Goal: Task Accomplishment & Management: Complete application form

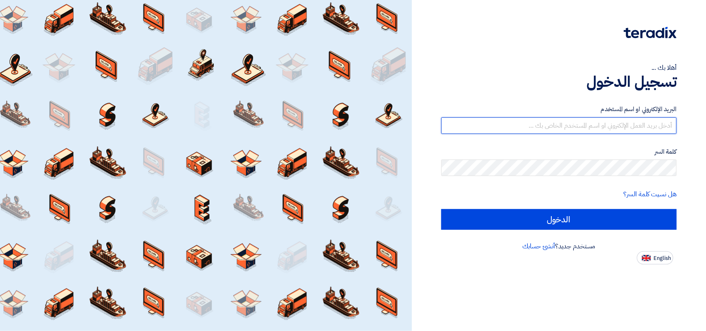
type input "[PERSON_NAME][EMAIL_ADDRESS][DOMAIN_NAME]"
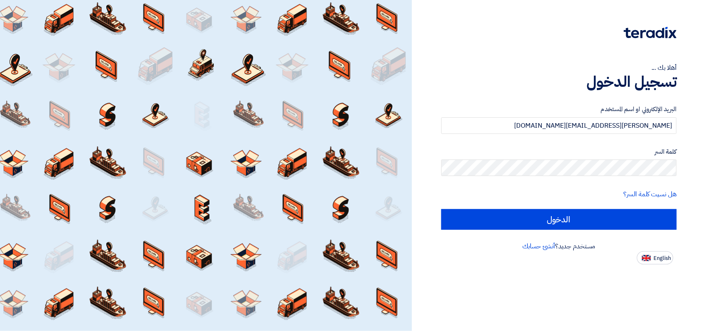
click at [566, 230] on div "البريد الإلكتروني او اسم المستخدم [PERSON_NAME][EMAIL_ADDRESS][DOMAIN_NAME] كلم…" at bounding box center [558, 167] width 235 height 149
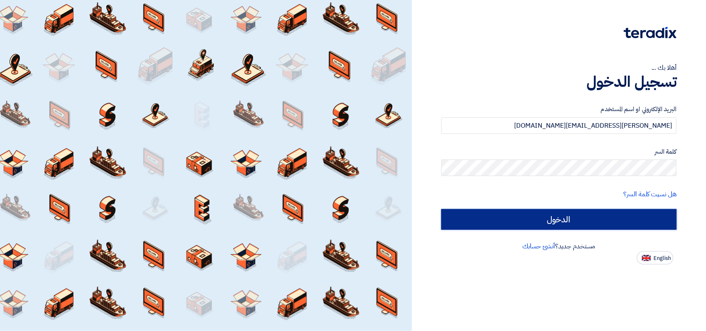
click at [527, 220] on input "الدخول" at bounding box center [558, 219] width 235 height 21
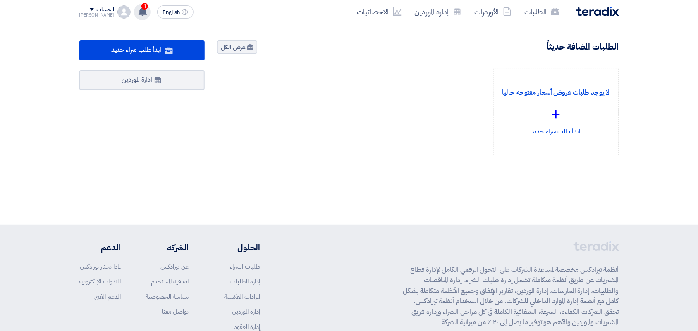
click at [141, 5] on span "1" at bounding box center [144, 6] width 7 height 7
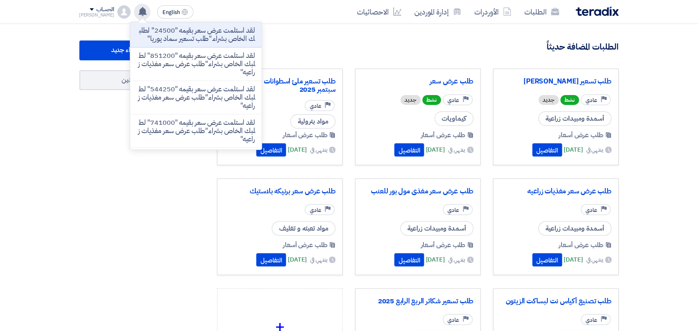
click at [327, 50] on div "الطلبات المضافة حديثاً عرض الكل" at bounding box center [418, 48] width 402 height 15
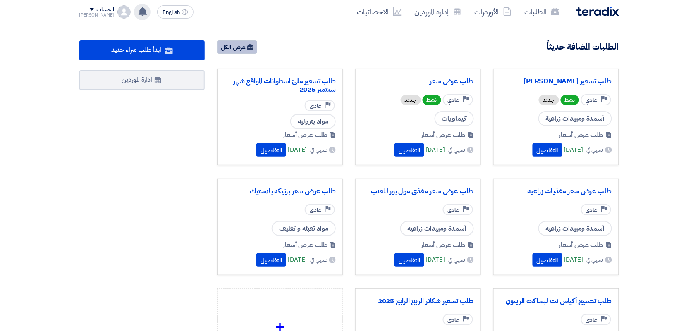
click at [242, 50] on link "عرض الكل" at bounding box center [237, 47] width 40 height 13
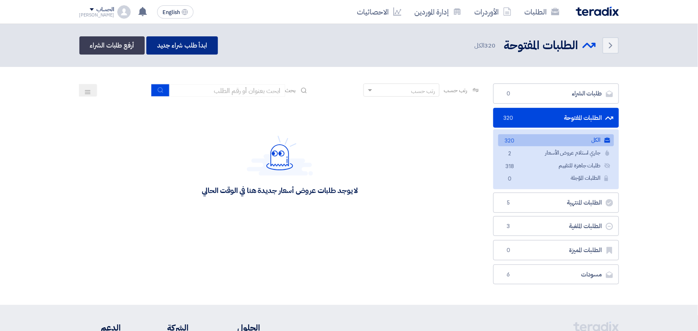
click at [191, 42] on link "ابدأ طلب شراء جديد" at bounding box center [182, 45] width 72 height 18
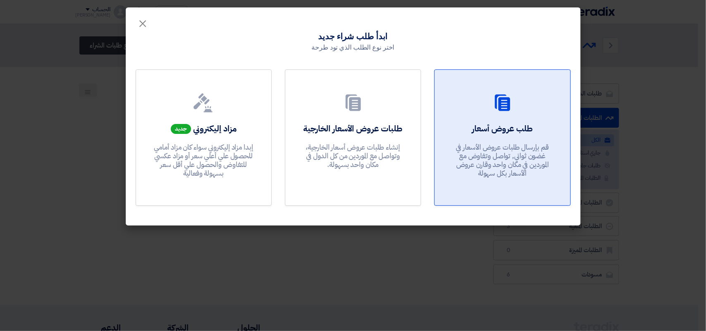
click at [535, 166] on p "قم بإرسال طلبات عروض الأسعار في غضون ثواني, تواصل وتفاوض مع الموردين في مكان وا…" at bounding box center [502, 160] width 99 height 35
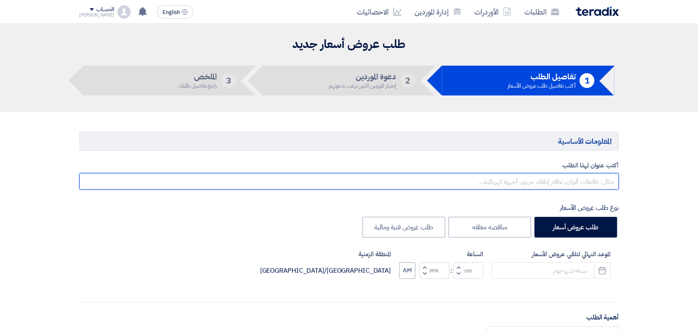
click at [548, 183] on input "text" at bounding box center [349, 181] width 540 height 17
paste input "طلب شراء اسمدة لموقع ك54"
click at [593, 181] on input "طلب شراء اسمدة لموقع ك54" at bounding box center [349, 181] width 540 height 17
click at [546, 181] on input "طلب عرض سعر اسمدة لموقع ك54" at bounding box center [349, 181] width 540 height 17
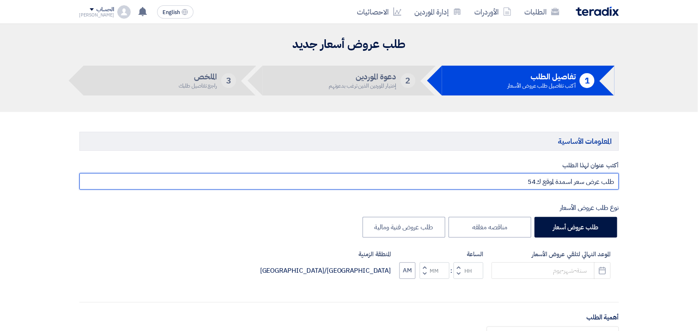
drag, startPoint x: 546, startPoint y: 181, endPoint x: 531, endPoint y: 181, distance: 15.3
click at [531, 181] on input "طلب عرض سعر اسمدة لموقع ك54" at bounding box center [349, 181] width 540 height 17
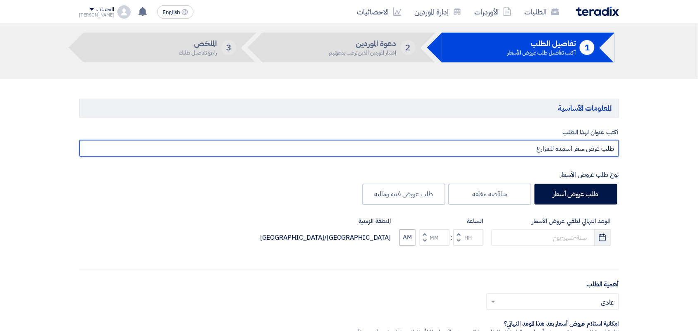
scroll to position [52, 0]
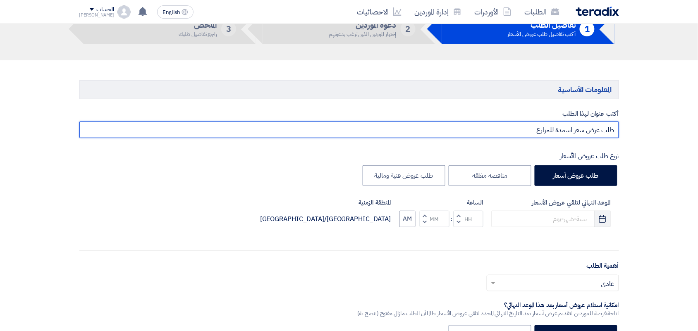
type input "طلب عرض سعر اسمدة للمزارع"
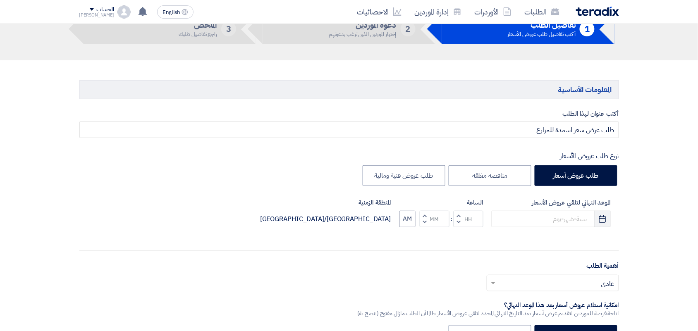
click at [608, 218] on button "Pick a date" at bounding box center [602, 219] width 17 height 17
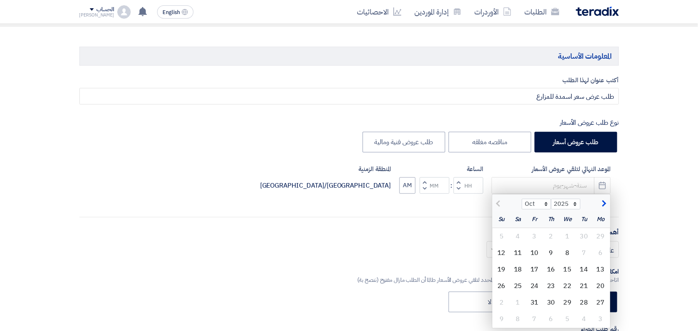
scroll to position [103, 0]
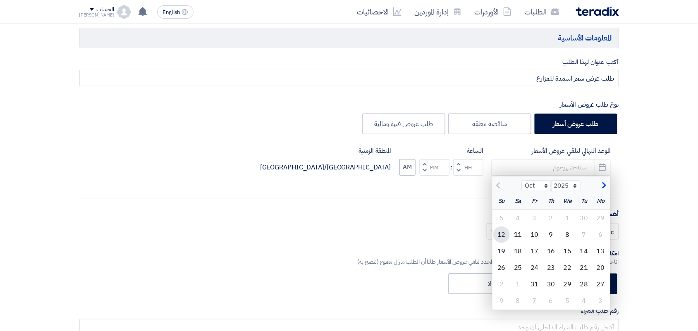
click at [499, 231] on div "12" at bounding box center [502, 235] width 17 height 17
type input "[DATE]"
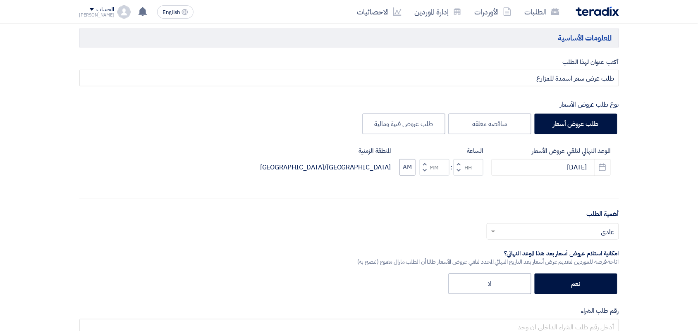
click at [460, 168] on button "Decrement hours" at bounding box center [459, 170] width 10 height 10
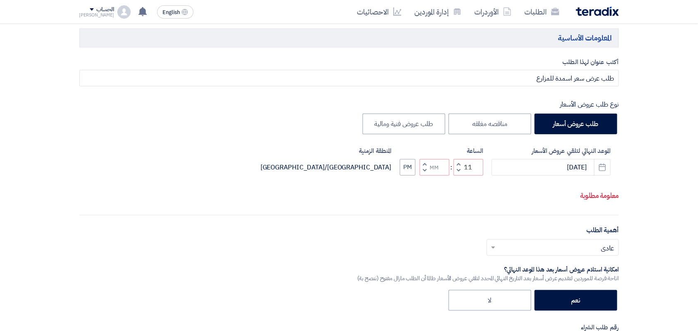
drag, startPoint x: 423, startPoint y: 177, endPoint x: 439, endPoint y: 201, distance: 29.6
click at [423, 176] on button "Decrement minutes" at bounding box center [425, 170] width 10 height 10
type input "10"
type input "59"
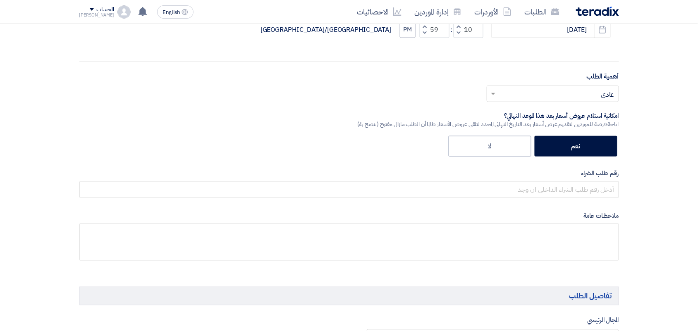
scroll to position [259, 0]
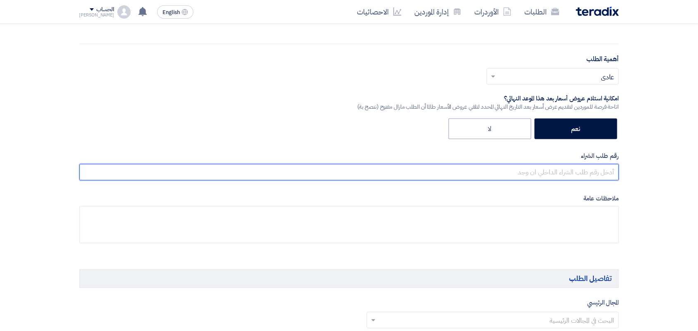
click at [590, 172] on input "text" at bounding box center [349, 172] width 540 height 17
type input "متعدد"
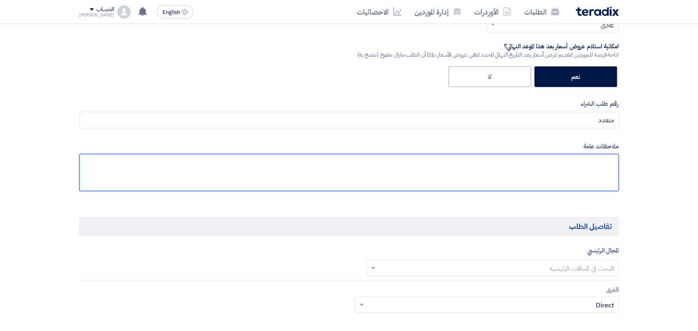
scroll to position [414, 0]
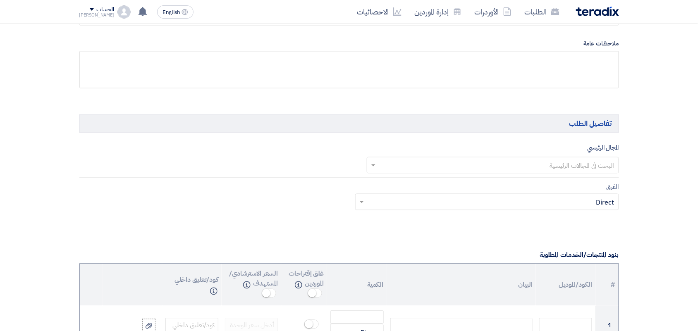
click at [559, 168] on input "text" at bounding box center [498, 166] width 236 height 14
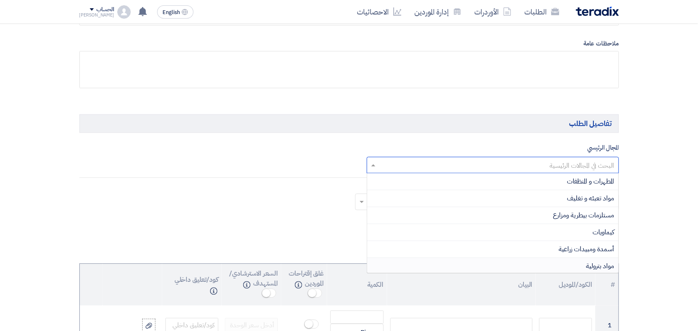
scroll to position [103, 0]
click at [545, 232] on div "أسمدة ومبيدات زراعية" at bounding box center [493, 231] width 252 height 17
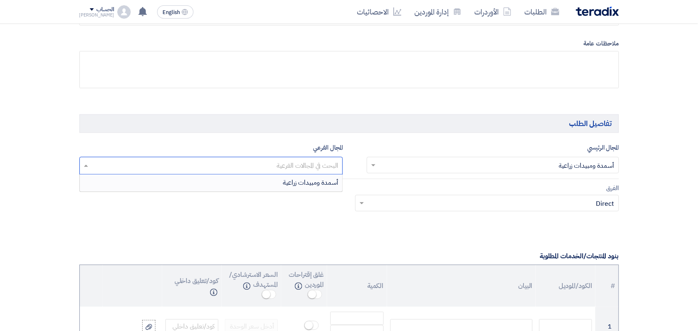
click at [295, 168] on input "text" at bounding box center [211, 167] width 256 height 14
click at [294, 187] on span "أسمدة ومبيدات زراعية" at bounding box center [310, 183] width 55 height 10
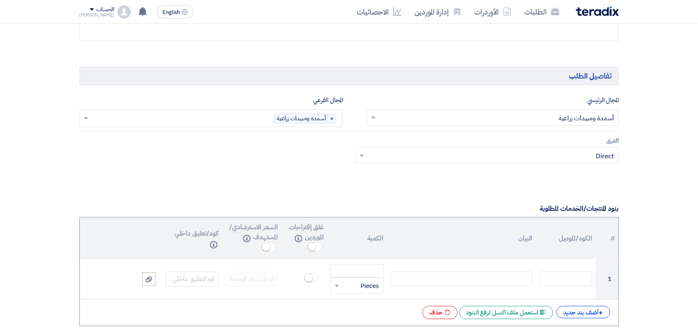
scroll to position [517, 0]
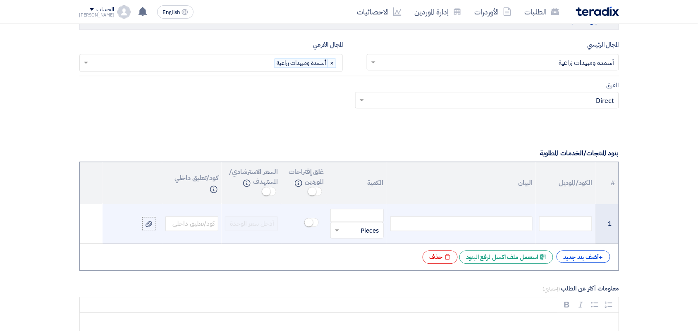
click at [458, 228] on div at bounding box center [462, 223] width 142 height 15
paste div
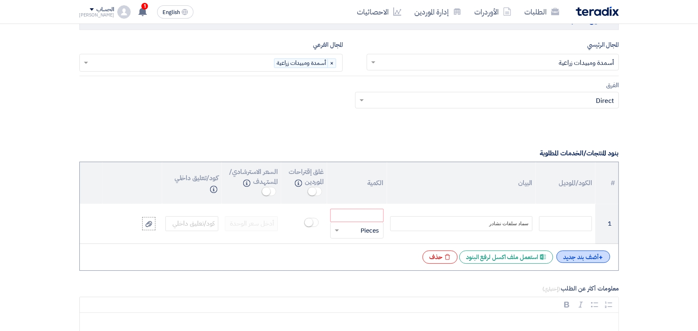
click at [576, 256] on div "+ أضف بند جديد" at bounding box center [584, 257] width 54 height 12
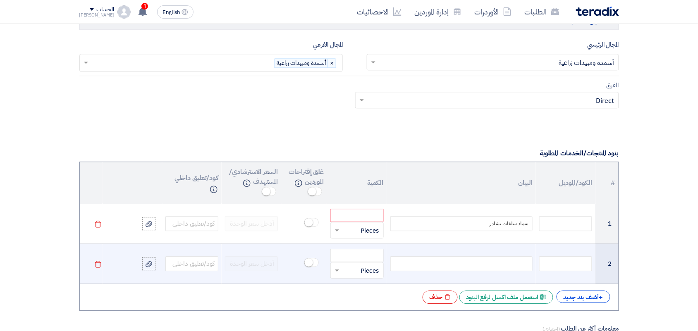
click at [506, 261] on div at bounding box center [462, 263] width 142 height 15
paste div
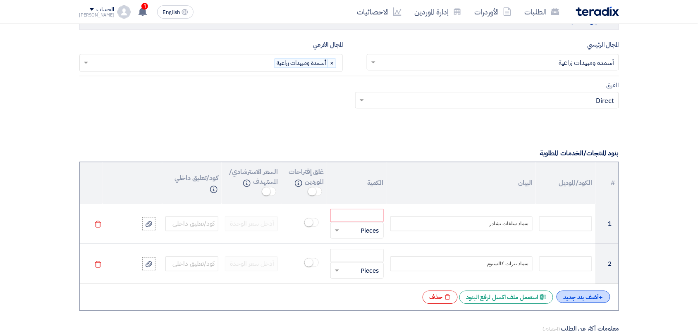
click at [587, 300] on div "+ أضف بند جديد" at bounding box center [584, 297] width 54 height 12
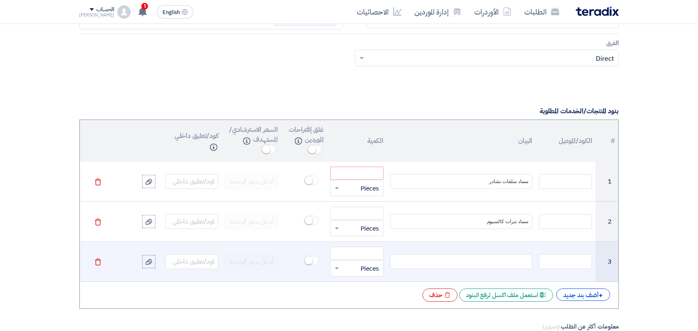
scroll to position [621, 0]
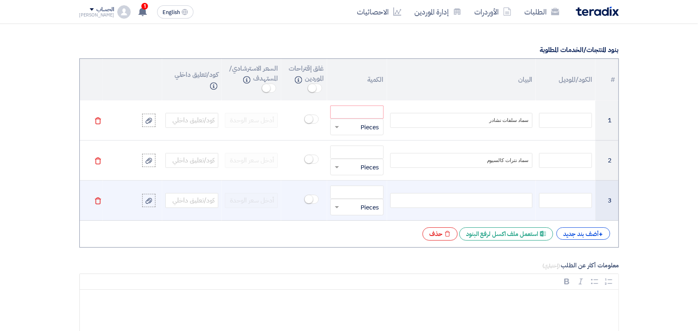
click at [451, 206] on div at bounding box center [462, 200] width 142 height 15
paste div
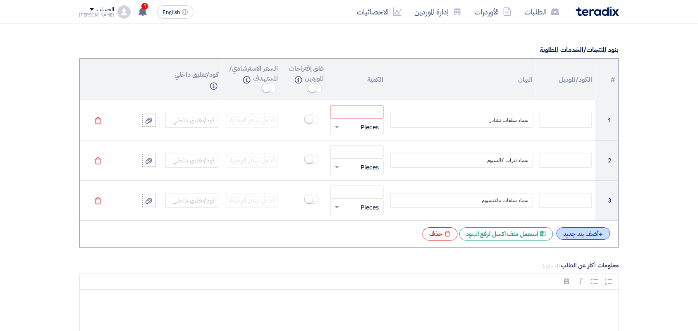
click at [575, 237] on div "+ أضف بند جديد" at bounding box center [584, 234] width 54 height 12
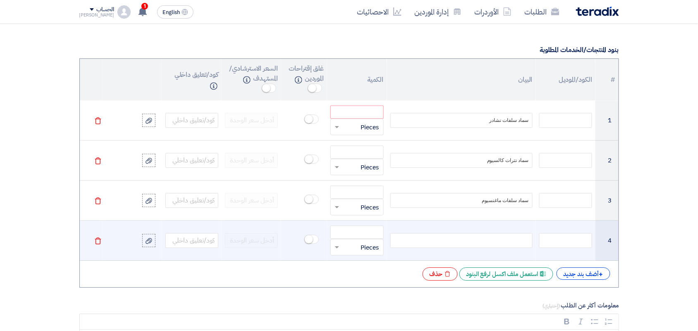
click at [476, 237] on div at bounding box center [462, 240] width 142 height 15
paste div
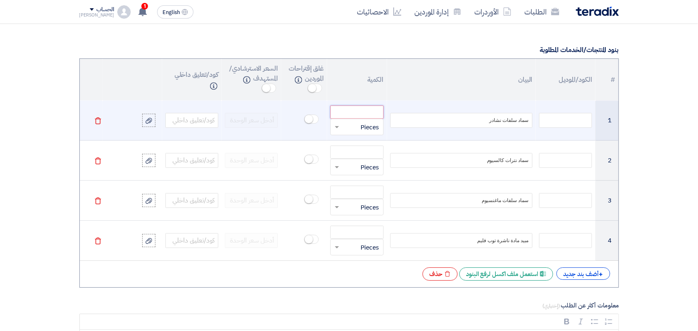
click at [355, 113] on input "number" at bounding box center [357, 111] width 53 height 13
click at [338, 127] on span at bounding box center [336, 127] width 10 height 10
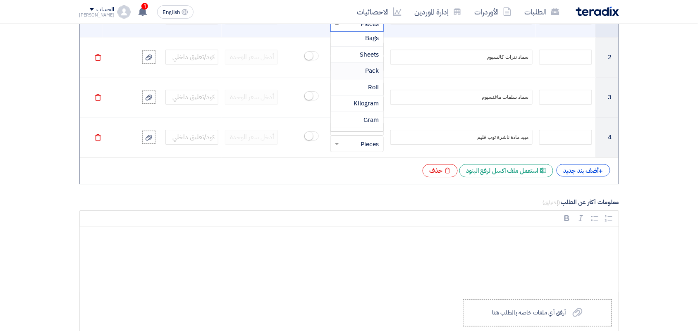
scroll to position [75, 0]
click at [363, 129] on span "Kilogram" at bounding box center [366, 127] width 25 height 9
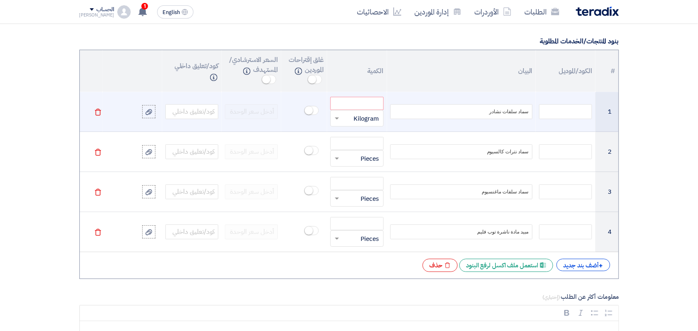
scroll to position [621, 0]
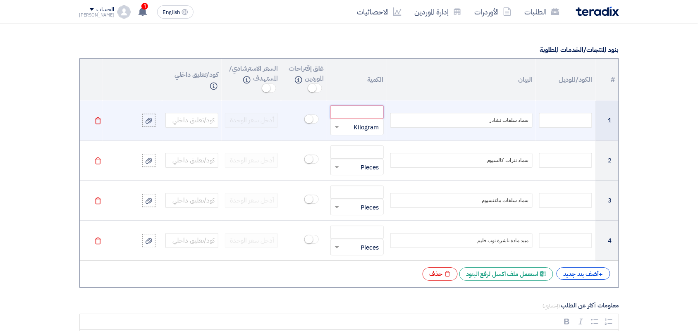
click at [362, 113] on input "number" at bounding box center [357, 111] width 53 height 13
type input "10000"
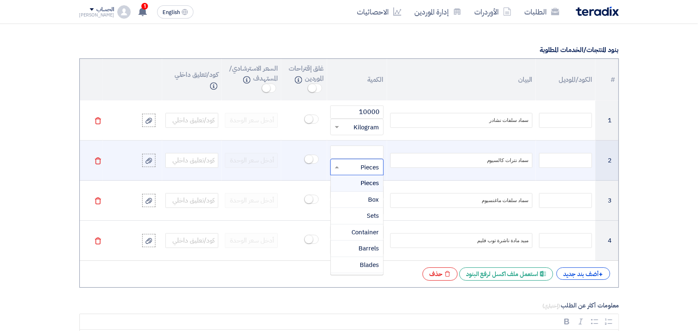
click at [363, 173] on input "text" at bounding box center [362, 167] width 35 height 13
click at [360, 195] on span "Kilogram" at bounding box center [366, 191] width 25 height 9
click at [352, 154] on input "number" at bounding box center [357, 152] width 53 height 13
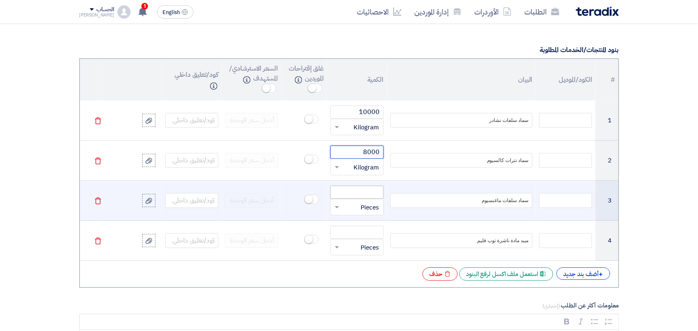
type input "8000"
click at [356, 198] on input "number" at bounding box center [357, 192] width 53 height 13
click at [358, 210] on input "text" at bounding box center [362, 207] width 35 height 13
click at [364, 287] on span "Kilogram" at bounding box center [366, 283] width 25 height 9
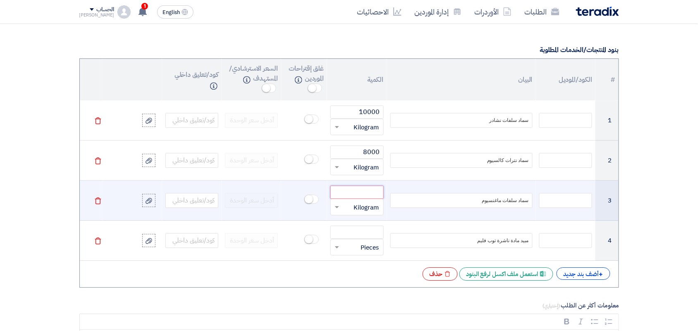
click at [357, 195] on input "number" at bounding box center [357, 192] width 53 height 13
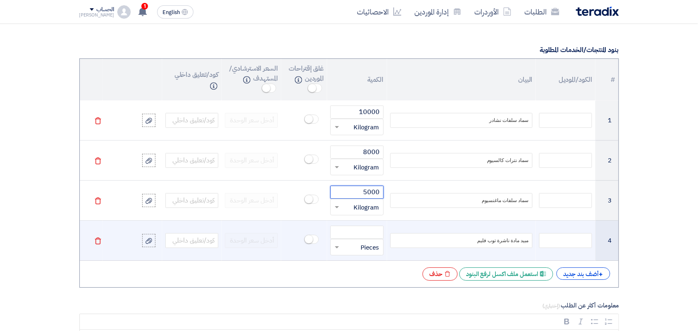
type input "5000"
click at [360, 249] on input "text" at bounding box center [362, 247] width 35 height 13
click at [361, 154] on span "Kilogram" at bounding box center [366, 155] width 25 height 9
click at [348, 232] on input "number" at bounding box center [357, 232] width 53 height 13
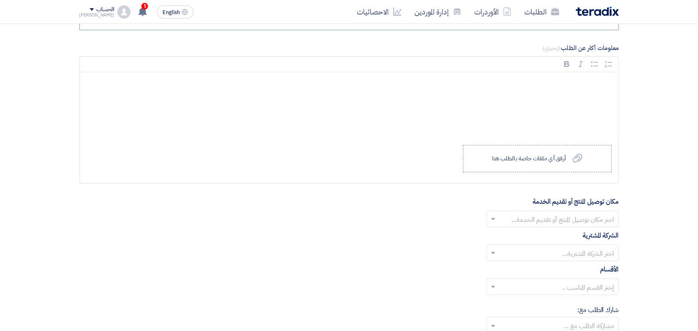
scroll to position [879, 0]
type input "150"
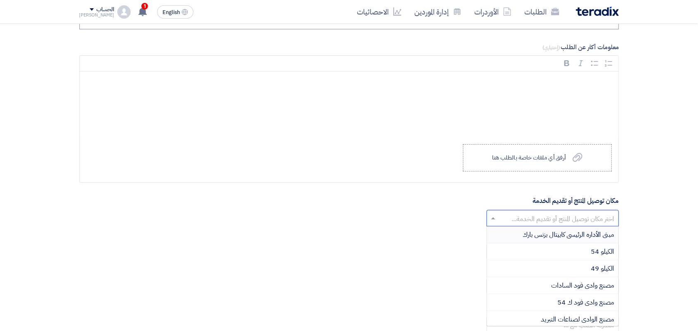
click at [563, 223] on input "text" at bounding box center [558, 220] width 116 height 14
click at [533, 254] on div "الكيلو 54" at bounding box center [553, 252] width 132 height 17
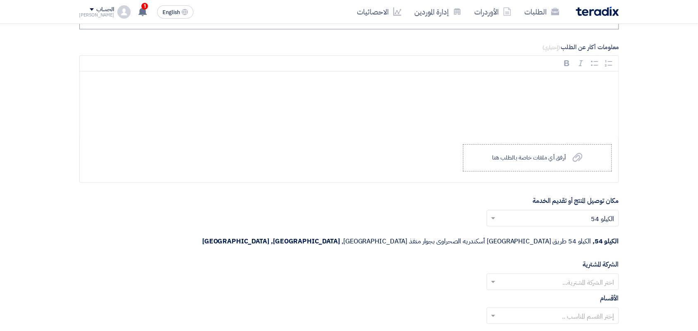
click at [497, 277] on span at bounding box center [492, 282] width 10 height 10
click at [511, 290] on div "Wadi Group وادي جروب" at bounding box center [553, 298] width 132 height 17
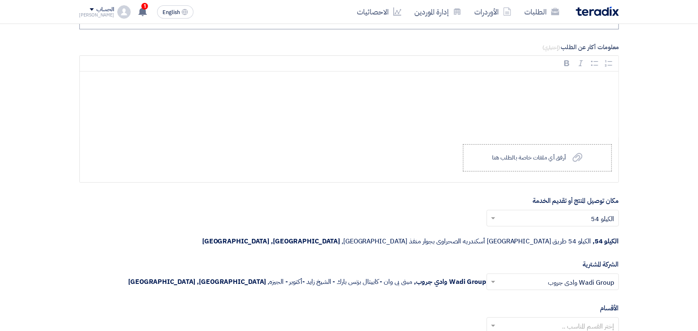
scroll to position [931, 0]
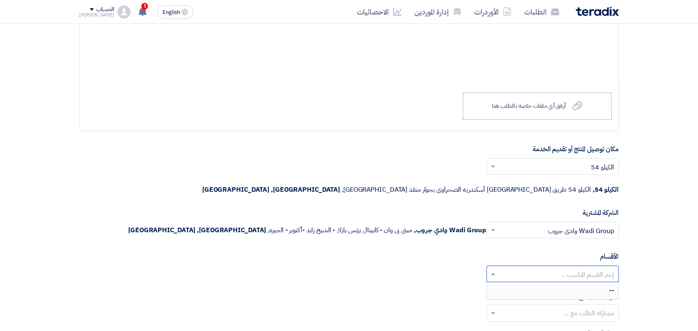
click at [511, 268] on input "text" at bounding box center [558, 275] width 116 height 14
click at [513, 283] on div "--" at bounding box center [553, 291] width 132 height 17
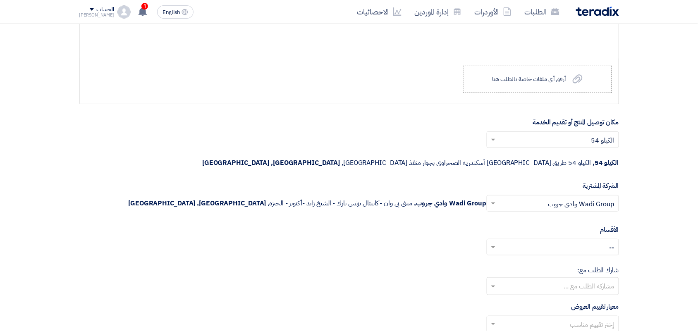
scroll to position [983, 0]
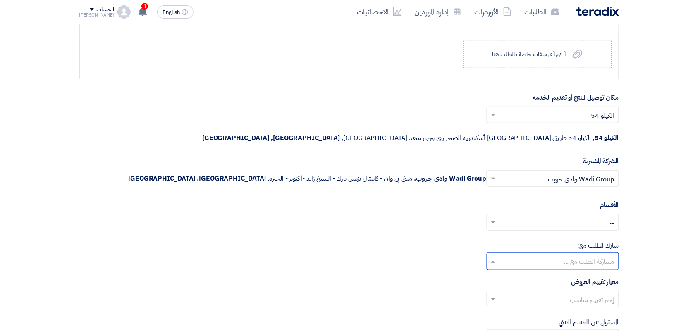
click at [509, 256] on input "text" at bounding box center [553, 263] width 124 height 14
click at [383, 214] on div "إختر القسم المناسب .. × -- ×" at bounding box center [349, 225] width 540 height 23
click at [492, 293] on div at bounding box center [553, 300] width 132 height 14
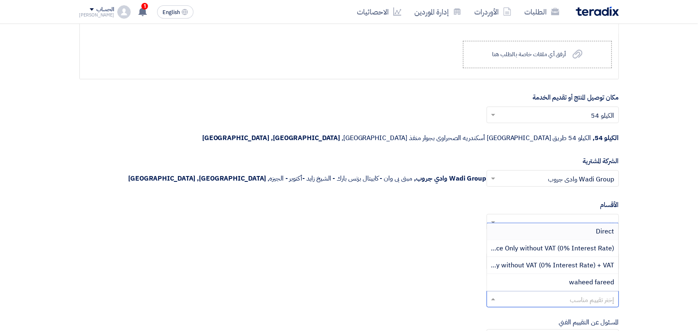
click at [511, 223] on div "Direct" at bounding box center [553, 231] width 132 height 17
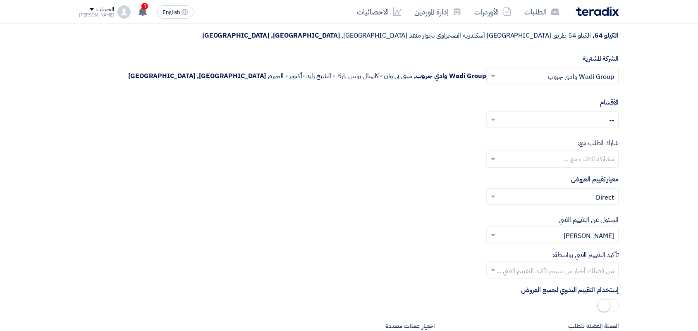
scroll to position [1086, 0]
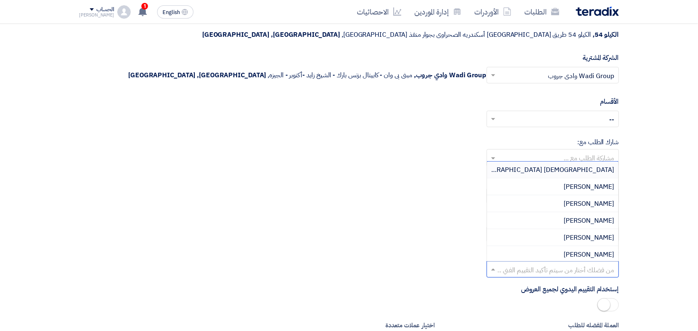
click at [519, 264] on input "text" at bounding box center [558, 271] width 116 height 14
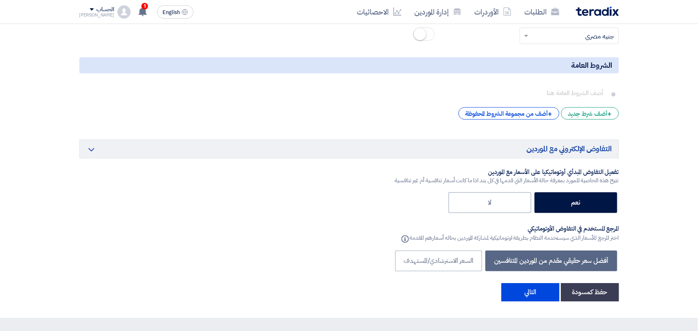
scroll to position [1448, 0]
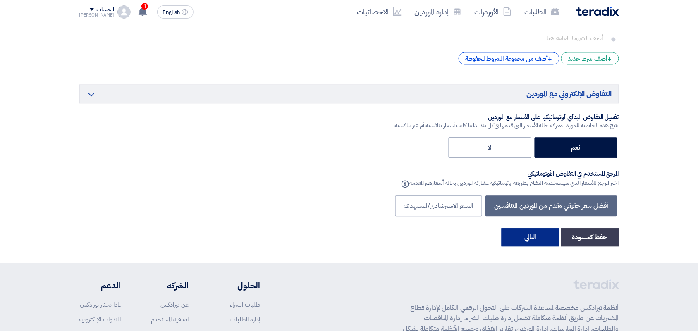
click at [527, 228] on button "التالي" at bounding box center [531, 237] width 58 height 18
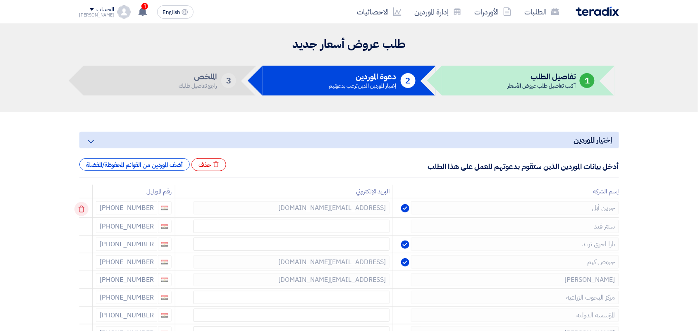
click at [82, 209] on icon at bounding box center [81, 209] width 14 height 14
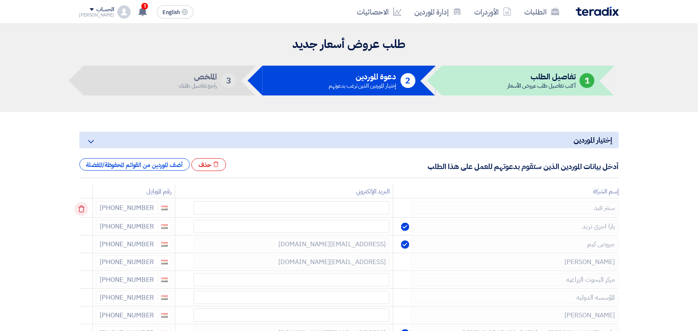
click at [83, 210] on icon at bounding box center [81, 209] width 14 height 14
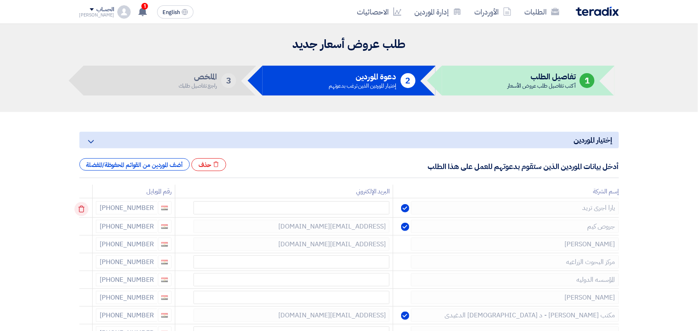
click at [83, 209] on icon at bounding box center [81, 209] width 14 height 14
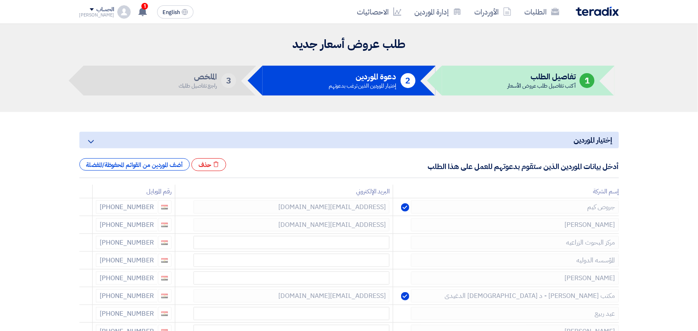
click at [0, 0] on icon at bounding box center [0, 0] width 0 height 0
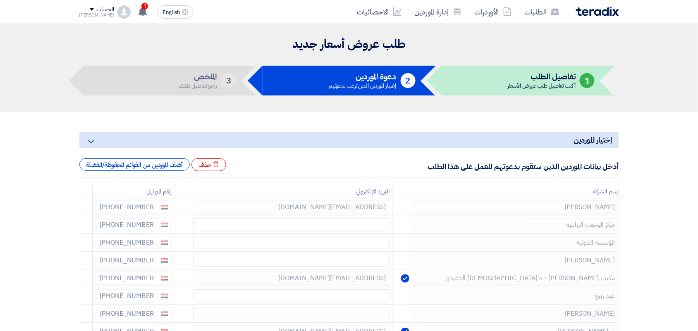
click at [0, 0] on icon at bounding box center [0, 0] width 0 height 0
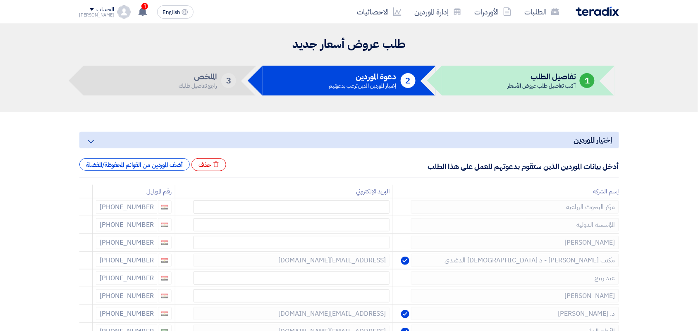
click at [0, 0] on icon at bounding box center [0, 0] width 0 height 0
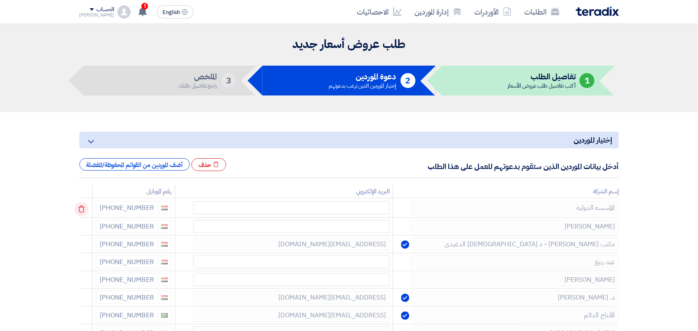
click at [84, 209] on icon at bounding box center [81, 209] width 14 height 14
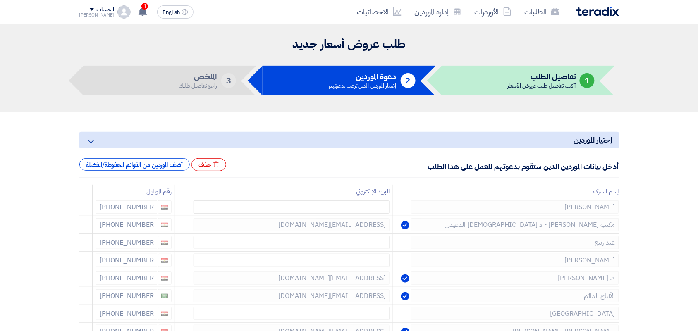
click at [0, 0] on icon at bounding box center [0, 0] width 0 height 0
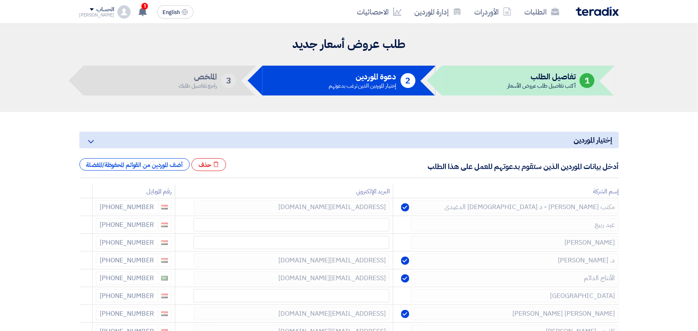
click at [0, 0] on icon at bounding box center [0, 0] width 0 height 0
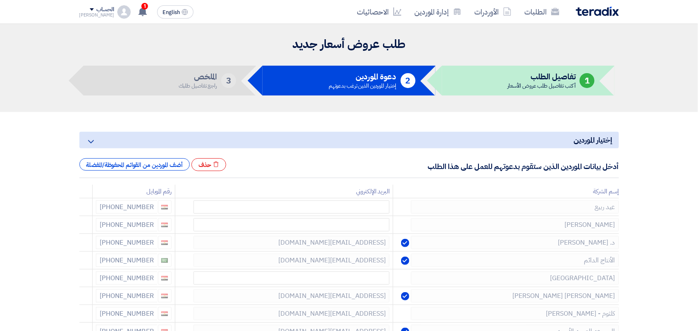
click at [0, 0] on icon at bounding box center [0, 0] width 0 height 0
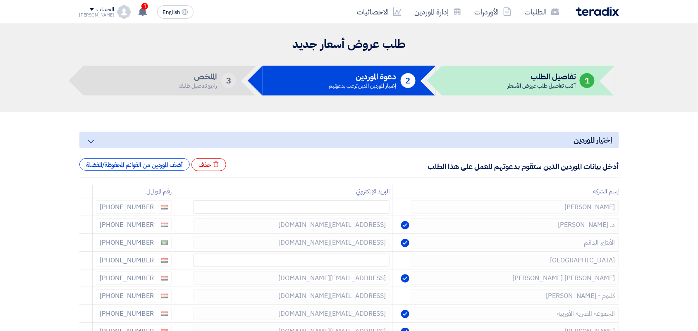
click at [0, 0] on icon at bounding box center [0, 0] width 0 height 0
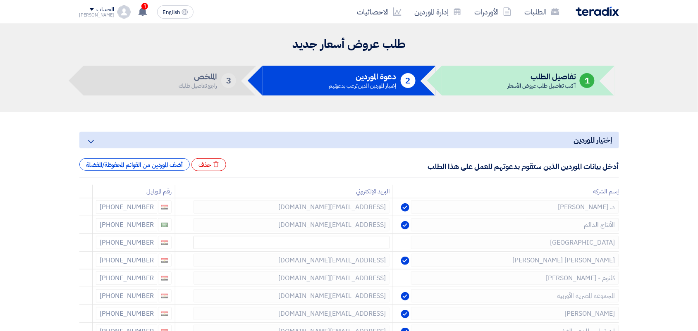
click at [0, 0] on icon at bounding box center [0, 0] width 0 height 0
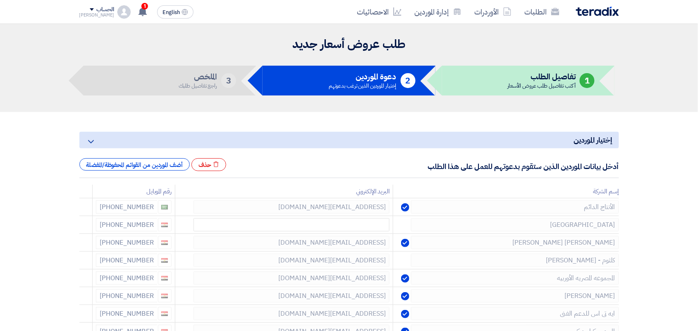
click at [0, 0] on icon at bounding box center [0, 0] width 0 height 0
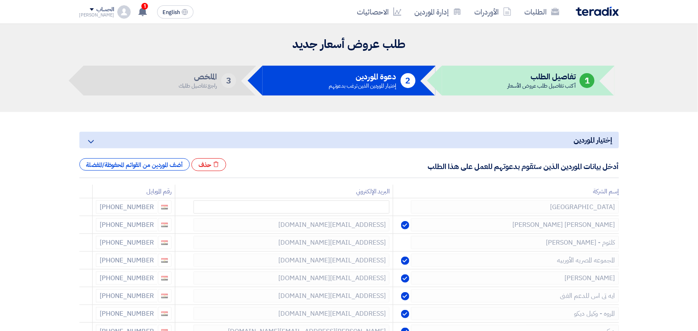
click at [0, 0] on icon at bounding box center [0, 0] width 0 height 0
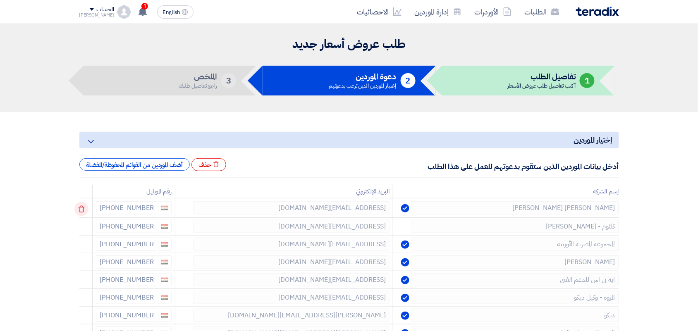
click at [84, 210] on icon at bounding box center [81, 209] width 14 height 14
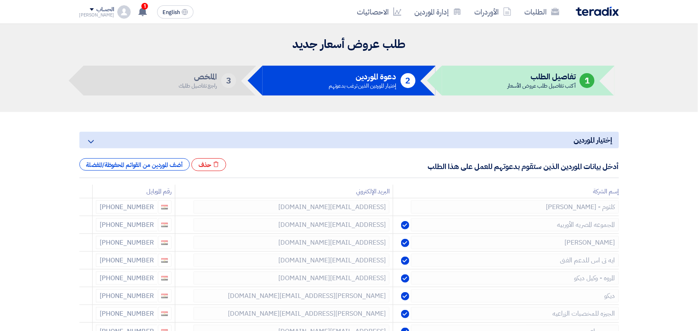
click at [0, 0] on icon at bounding box center [0, 0] width 0 height 0
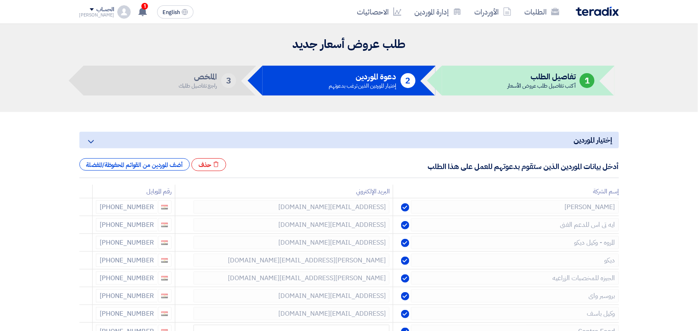
click at [0, 0] on icon at bounding box center [0, 0] width 0 height 0
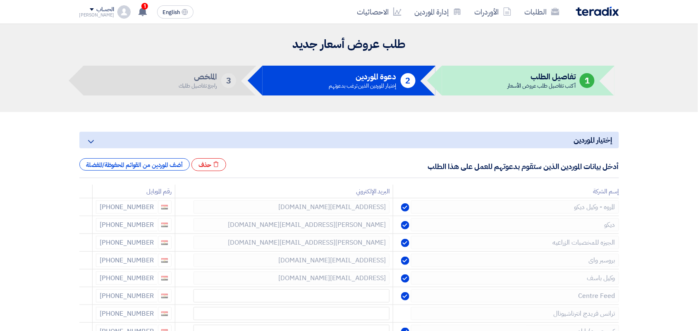
click at [0, 0] on icon at bounding box center [0, 0] width 0 height 0
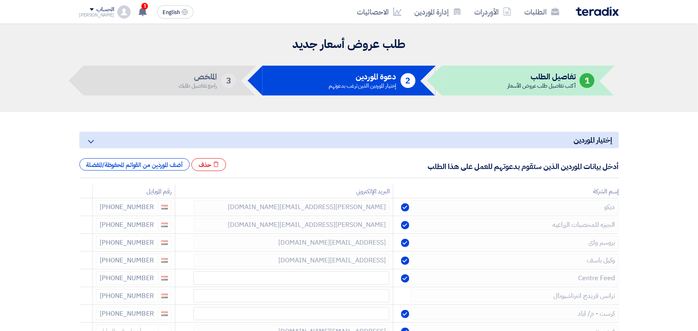
click at [0, 0] on icon at bounding box center [0, 0] width 0 height 0
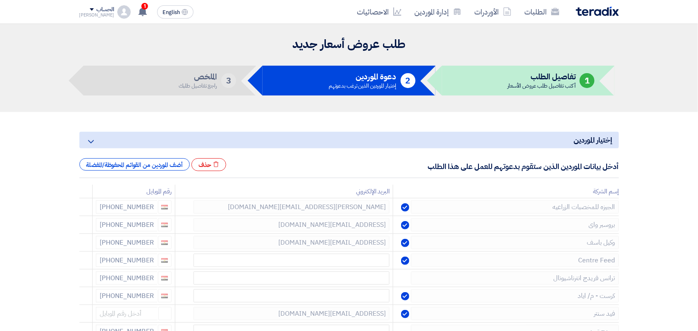
click at [0, 0] on icon at bounding box center [0, 0] width 0 height 0
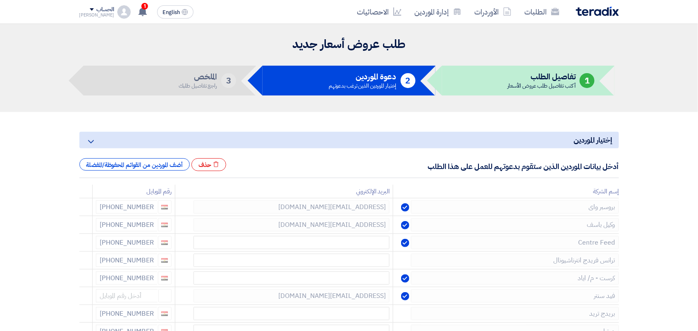
click at [0, 0] on icon at bounding box center [0, 0] width 0 height 0
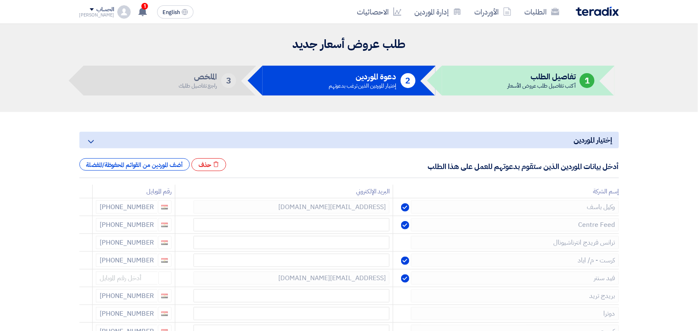
click at [0, 0] on icon at bounding box center [0, 0] width 0 height 0
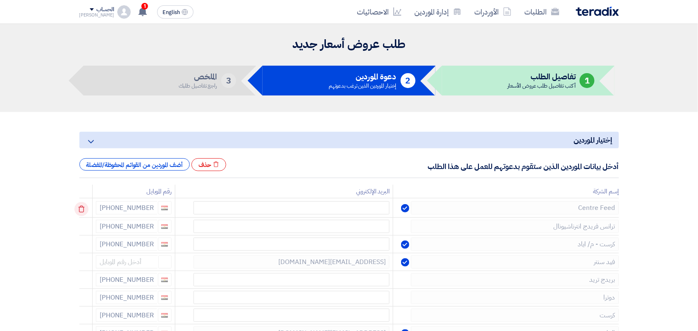
click at [84, 211] on use at bounding box center [81, 209] width 6 height 7
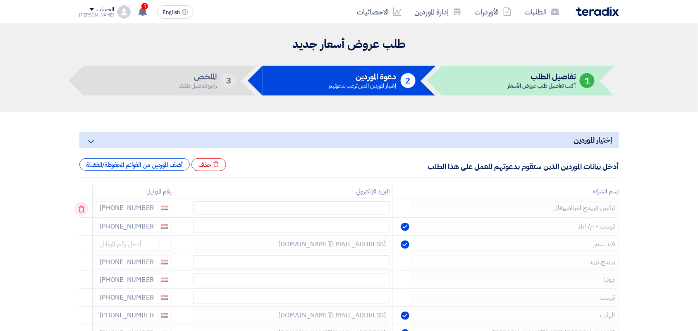
click at [84, 211] on use at bounding box center [81, 209] width 6 height 7
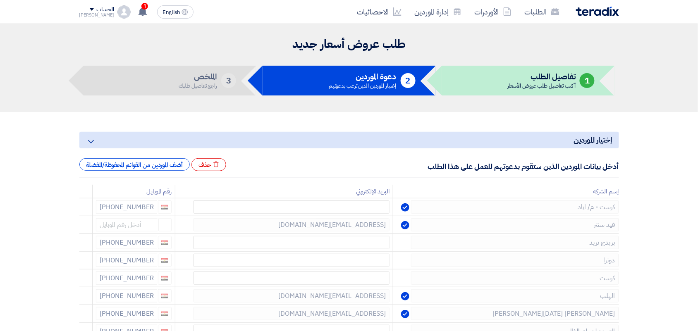
click at [0, 0] on use at bounding box center [0, 0] width 0 height 0
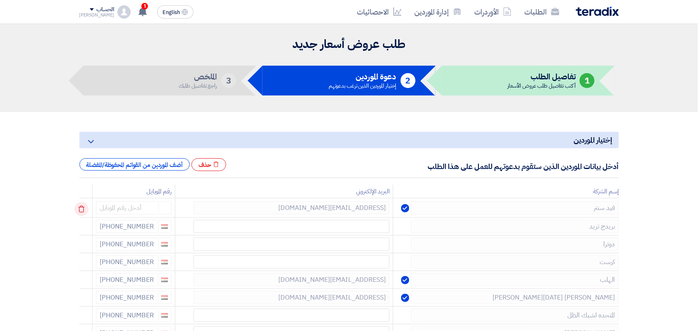
click at [85, 210] on icon at bounding box center [81, 209] width 14 height 14
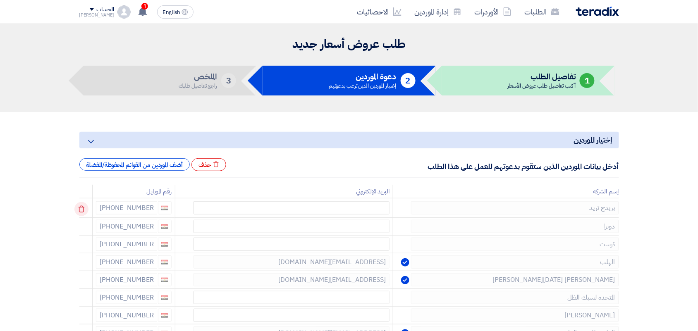
click at [84, 208] on use at bounding box center [81, 209] width 6 height 7
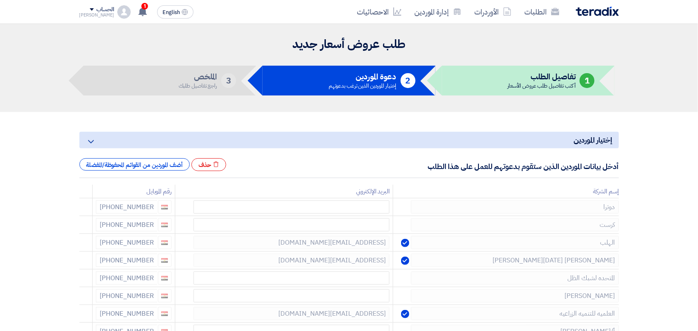
click at [0, 0] on use at bounding box center [0, 0] width 0 height 0
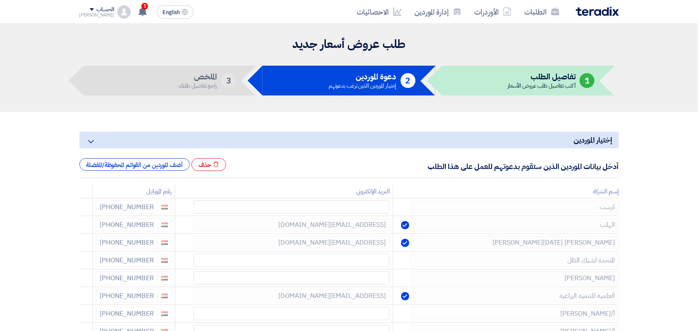
click at [0, 0] on use at bounding box center [0, 0] width 0 height 0
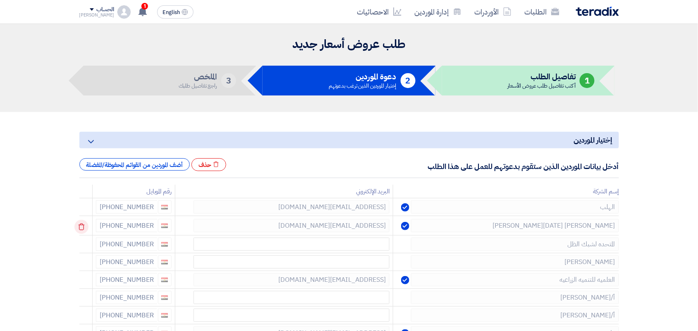
click at [83, 227] on icon at bounding box center [81, 227] width 14 height 14
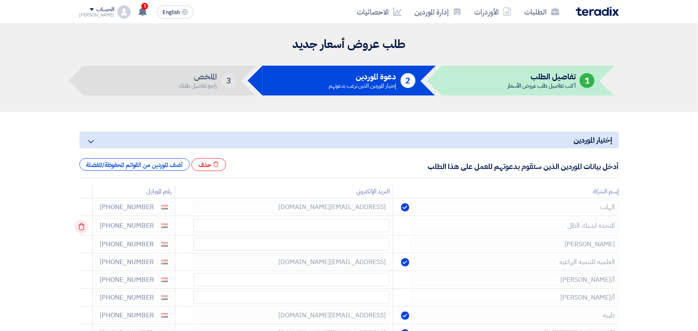
click at [86, 226] on icon at bounding box center [81, 227] width 14 height 14
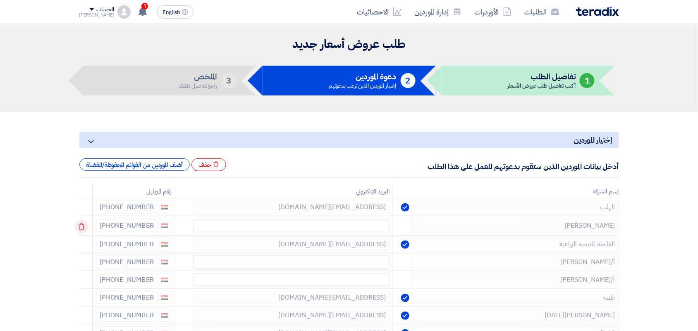
click at [84, 226] on use at bounding box center [81, 227] width 6 height 7
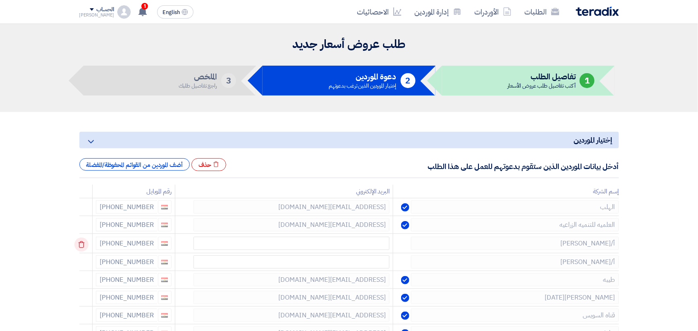
click at [81, 245] on icon at bounding box center [81, 245] width 14 height 14
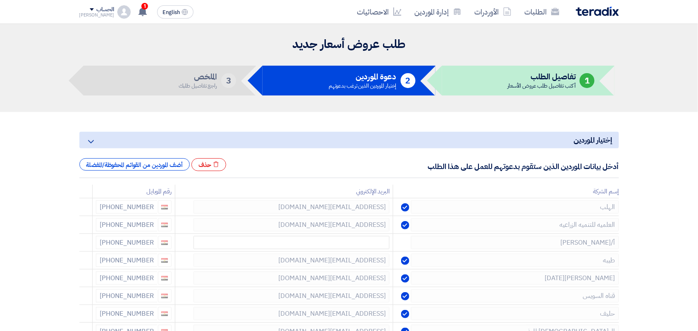
click at [0, 0] on icon at bounding box center [0, 0] width 0 height 0
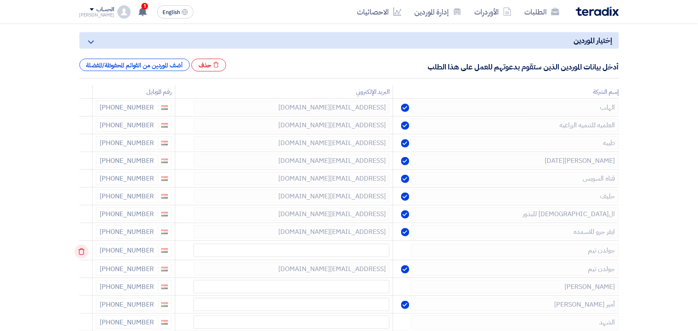
scroll to position [103, 0]
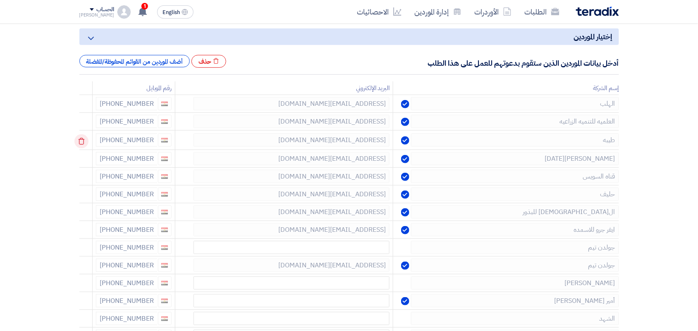
click at [80, 142] on icon at bounding box center [81, 141] width 14 height 14
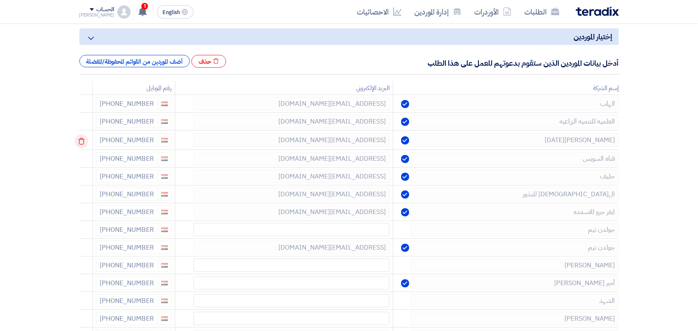
click at [83, 139] on icon at bounding box center [81, 141] width 14 height 14
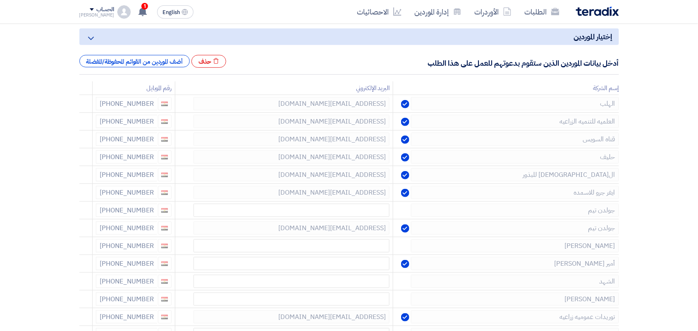
click at [0, 0] on icon at bounding box center [0, 0] width 0 height 0
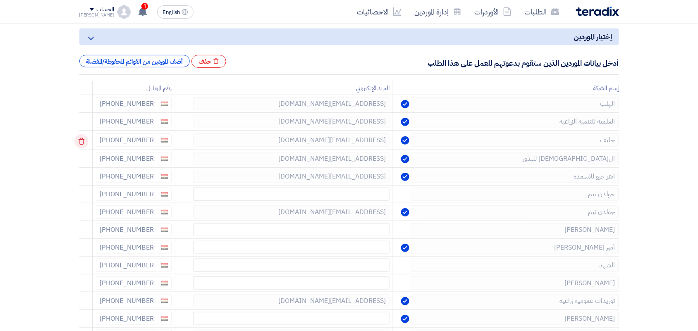
click at [84, 137] on icon at bounding box center [81, 141] width 14 height 14
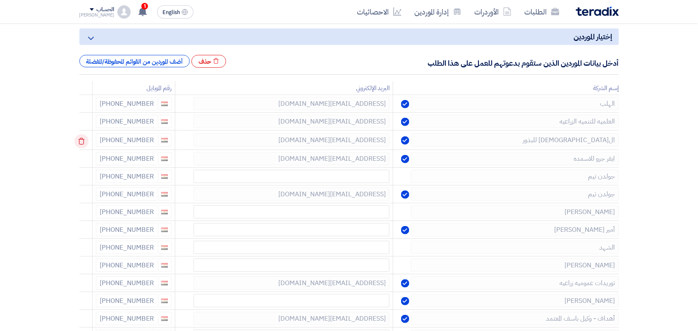
click at [84, 141] on icon at bounding box center [81, 141] width 14 height 14
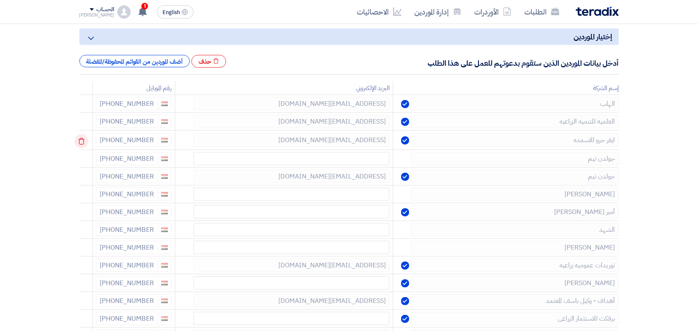
click at [82, 140] on use at bounding box center [81, 141] width 6 height 7
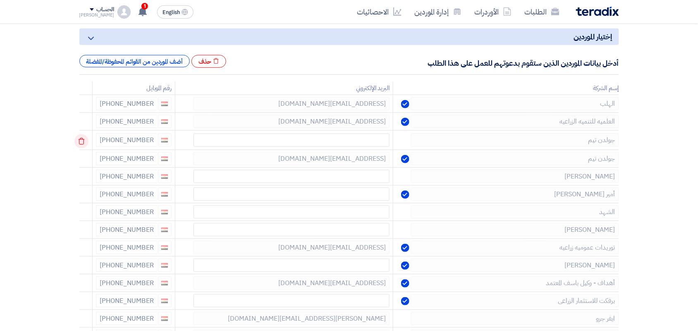
click at [82, 143] on icon at bounding box center [81, 141] width 14 height 14
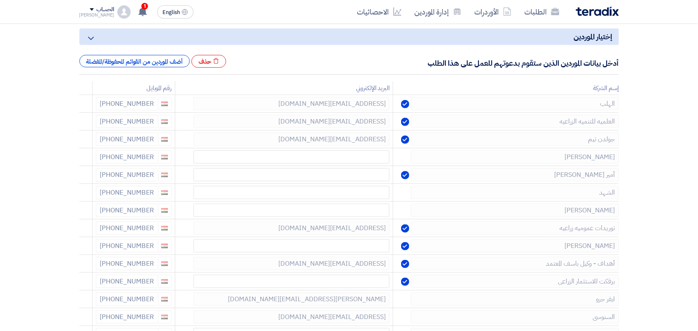
click at [0, 0] on icon at bounding box center [0, 0] width 0 height 0
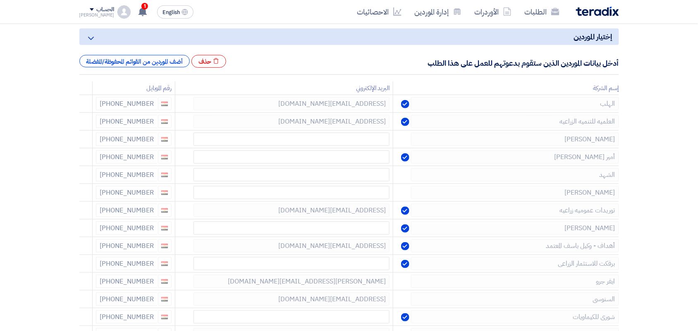
click at [0, 0] on icon at bounding box center [0, 0] width 0 height 0
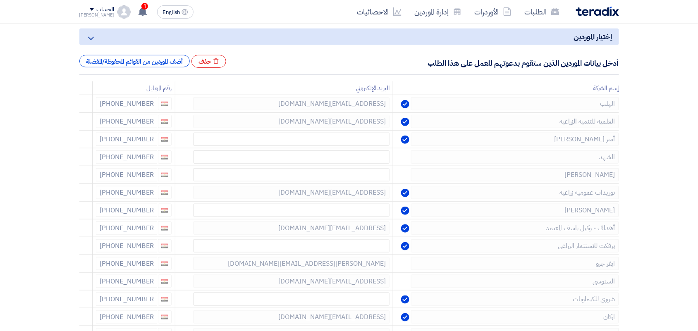
click at [0, 0] on icon at bounding box center [0, 0] width 0 height 0
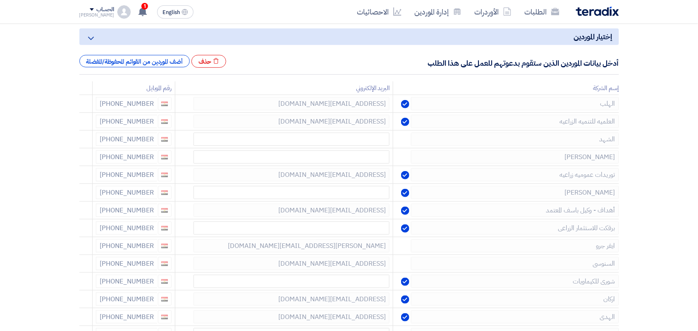
click at [0, 0] on icon at bounding box center [0, 0] width 0 height 0
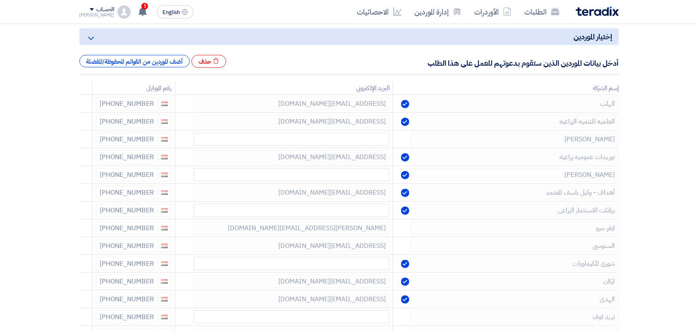
click at [0, 0] on icon at bounding box center [0, 0] width 0 height 0
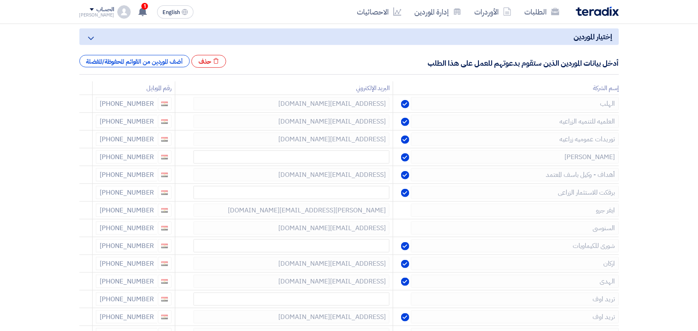
click at [0, 0] on icon at bounding box center [0, 0] width 0 height 0
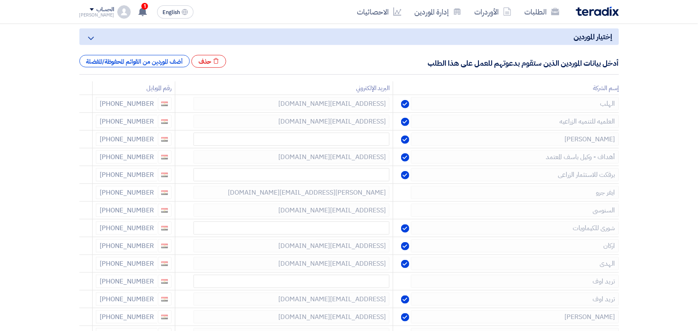
click at [0, 0] on icon at bounding box center [0, 0] width 0 height 0
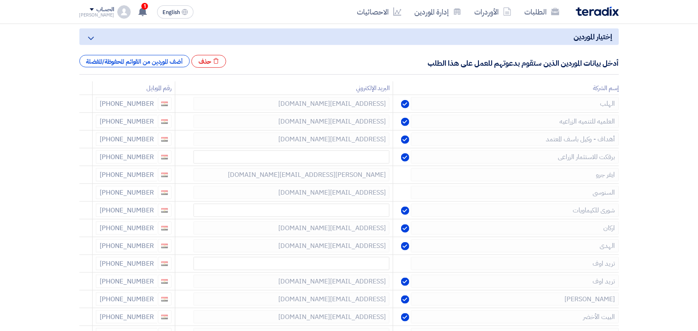
click at [0, 0] on icon at bounding box center [0, 0] width 0 height 0
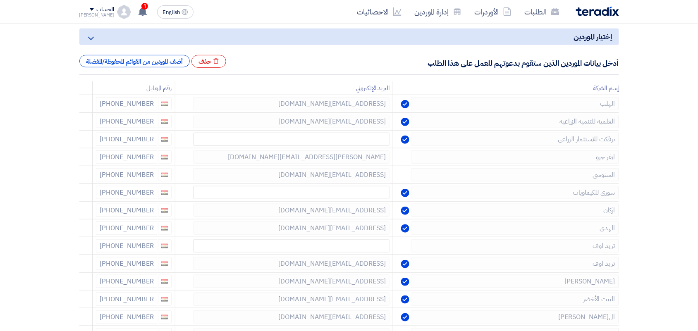
click at [0, 0] on icon at bounding box center [0, 0] width 0 height 0
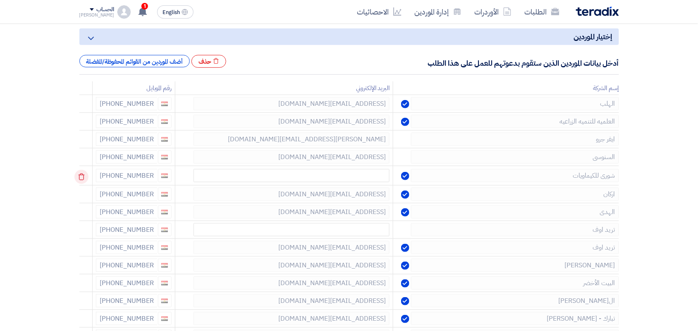
click at [83, 177] on icon at bounding box center [81, 177] width 14 height 14
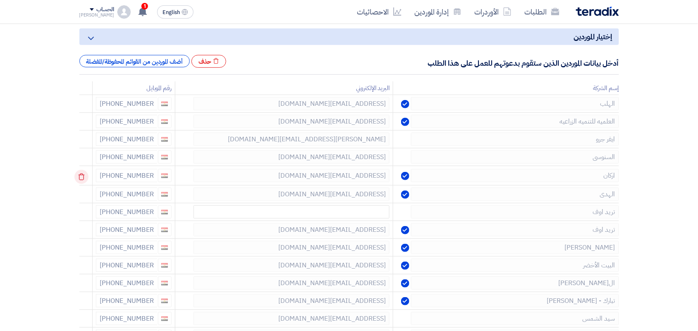
click at [83, 176] on use at bounding box center [81, 177] width 6 height 7
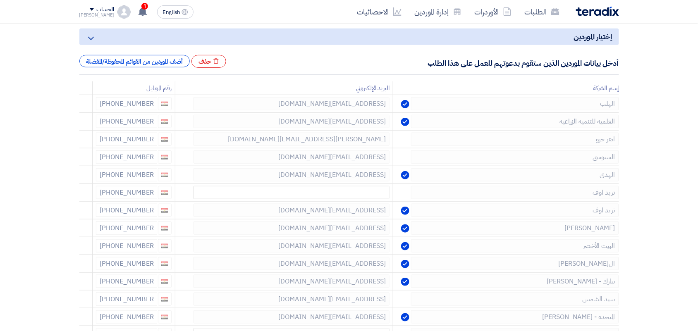
click at [0, 0] on use at bounding box center [0, 0] width 0 height 0
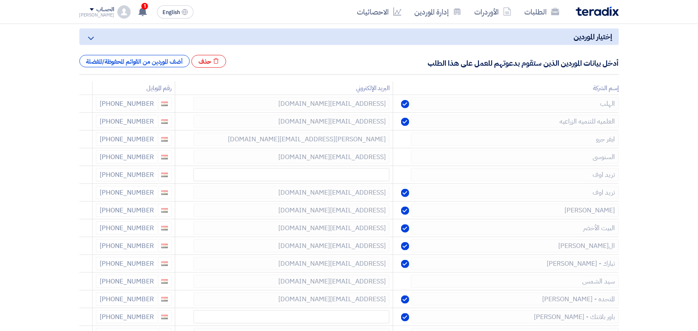
click at [0, 0] on use at bounding box center [0, 0] width 0 height 0
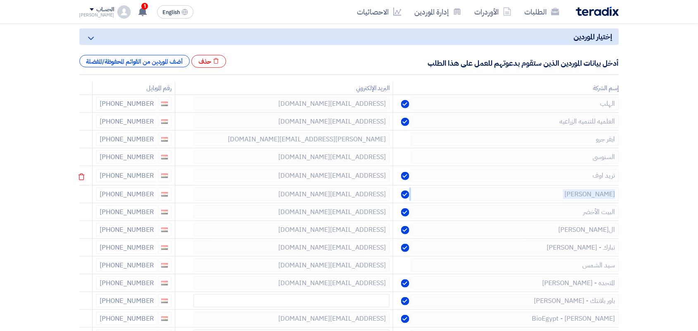
click at [83, 175] on icon at bounding box center [81, 177] width 14 height 14
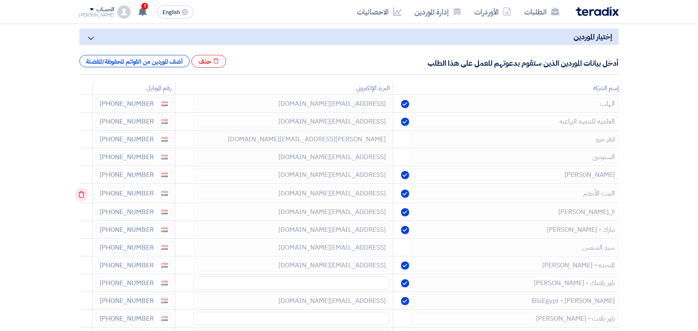
click at [84, 195] on icon at bounding box center [81, 195] width 14 height 14
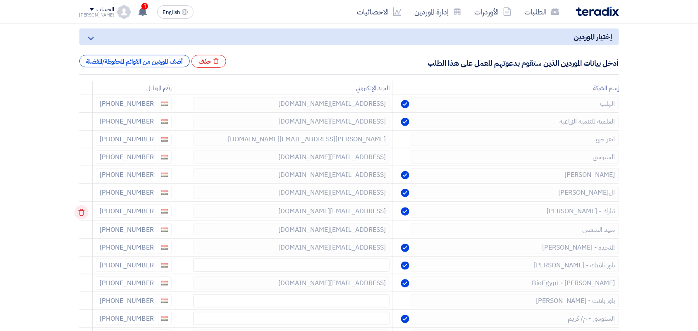
click at [83, 217] on icon at bounding box center [81, 213] width 14 height 14
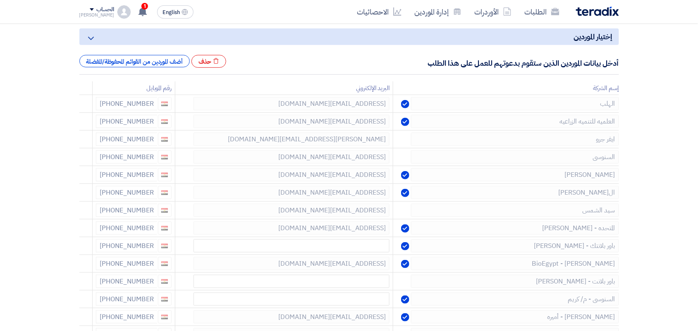
click at [0, 0] on icon at bounding box center [0, 0] width 0 height 0
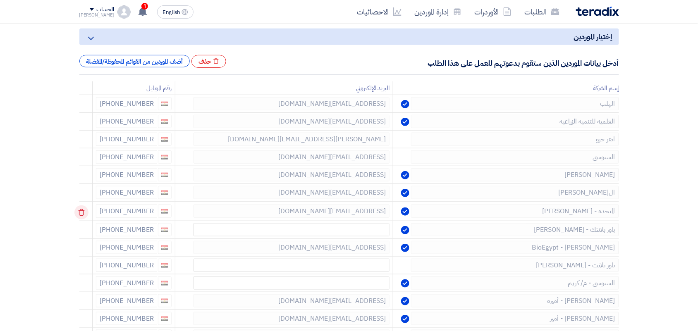
click at [83, 216] on use at bounding box center [81, 212] width 6 height 7
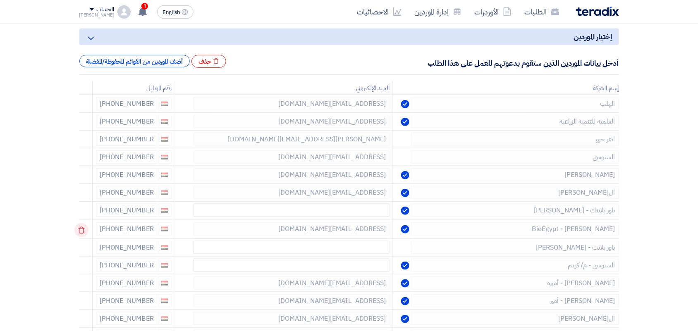
click at [82, 228] on icon at bounding box center [81, 230] width 14 height 14
click at [86, 230] on icon at bounding box center [81, 230] width 14 height 14
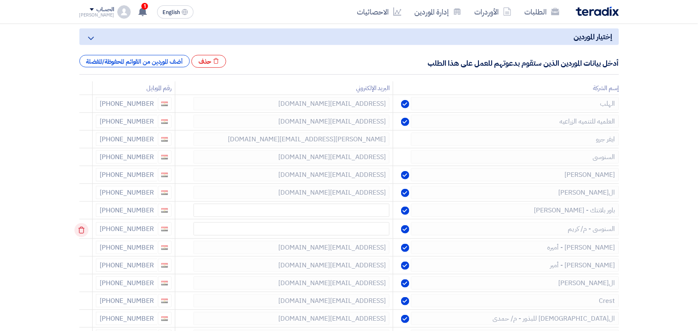
click at [84, 232] on icon at bounding box center [81, 230] width 14 height 14
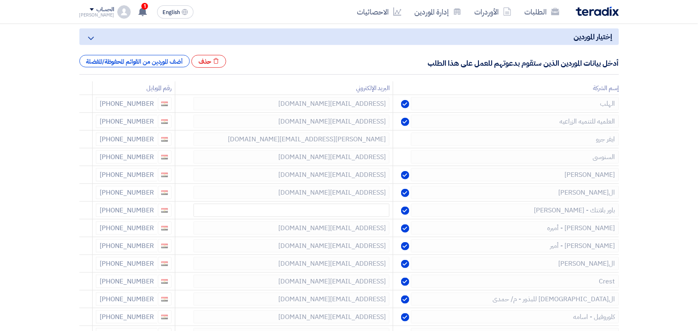
click at [0, 0] on icon at bounding box center [0, 0] width 0 height 0
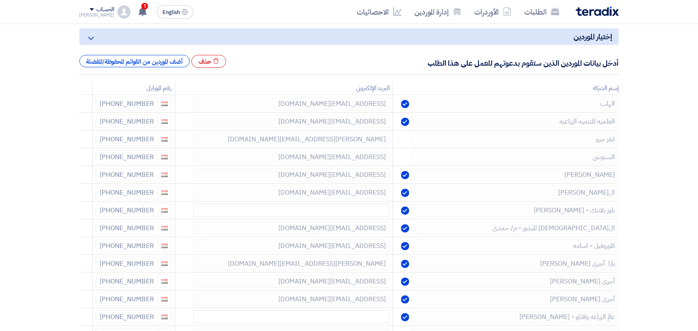
click at [0, 0] on icon at bounding box center [0, 0] width 0 height 0
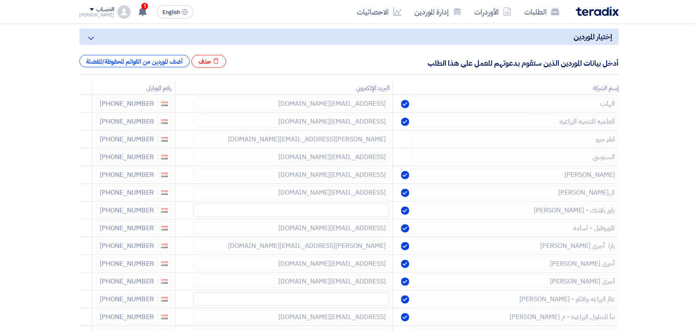
click at [0, 0] on icon at bounding box center [0, 0] width 0 height 0
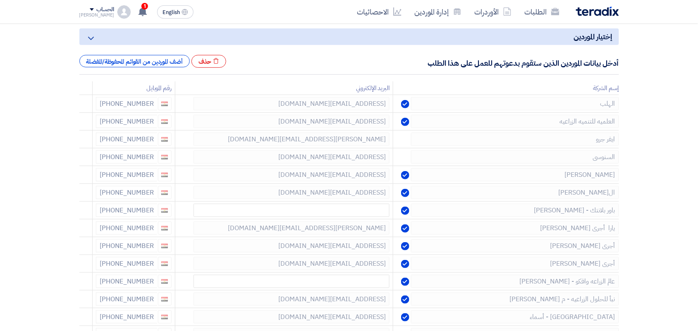
click at [0, 0] on icon at bounding box center [0, 0] width 0 height 0
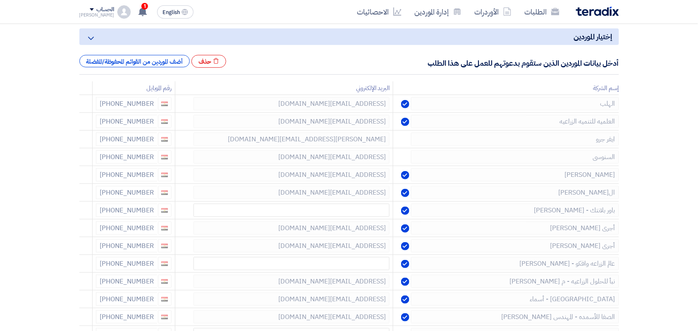
click at [0, 0] on icon at bounding box center [0, 0] width 0 height 0
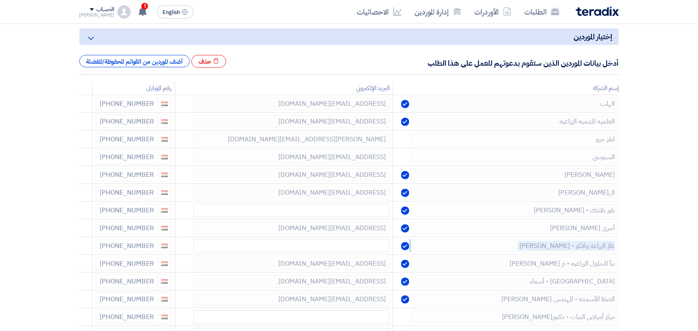
click at [0, 0] on icon at bounding box center [0, 0] width 0 height 0
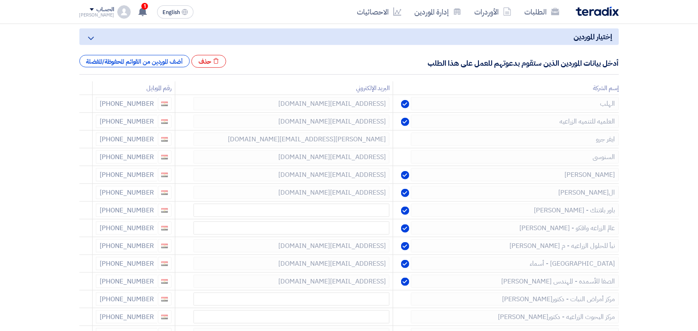
click at [0, 0] on icon at bounding box center [0, 0] width 0 height 0
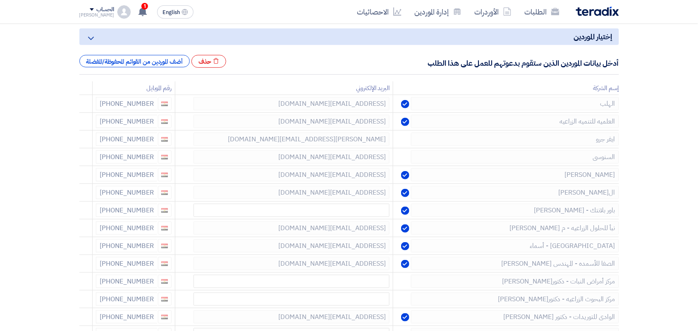
click at [0, 0] on icon at bounding box center [0, 0] width 0 height 0
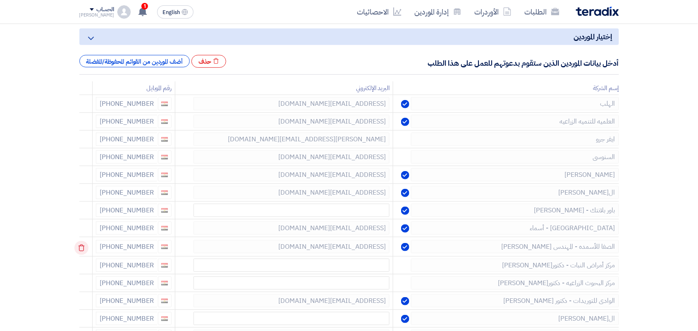
click at [85, 244] on icon at bounding box center [81, 248] width 14 height 14
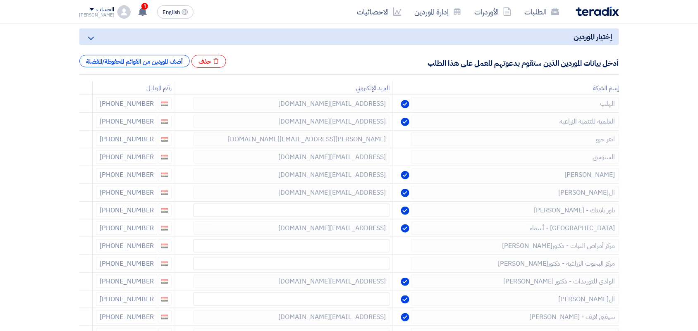
click at [0, 0] on icon at bounding box center [0, 0] width 0 height 0
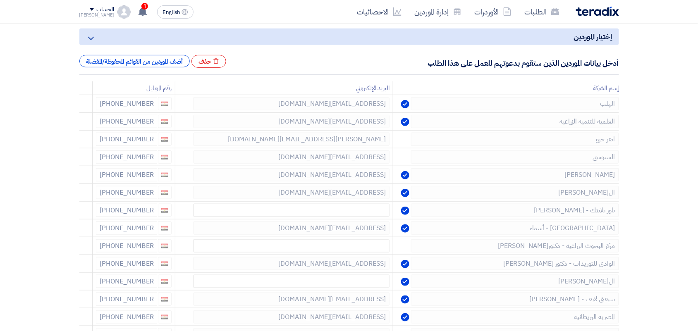
click at [0, 0] on icon at bounding box center [0, 0] width 0 height 0
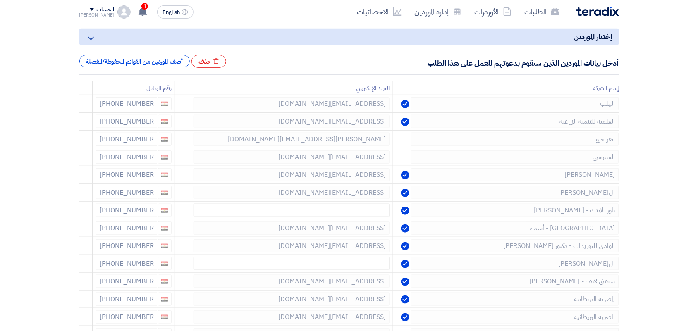
click at [0, 0] on icon at bounding box center [0, 0] width 0 height 0
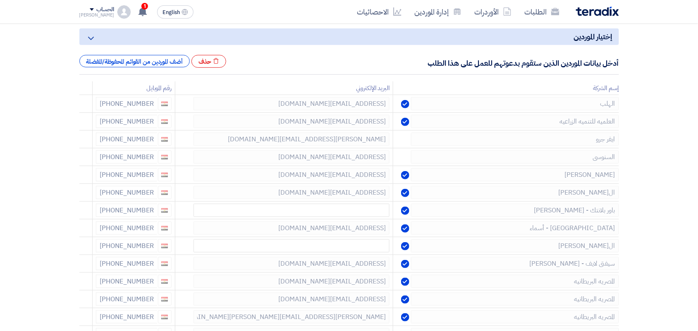
click at [0, 0] on icon at bounding box center [0, 0] width 0 height 0
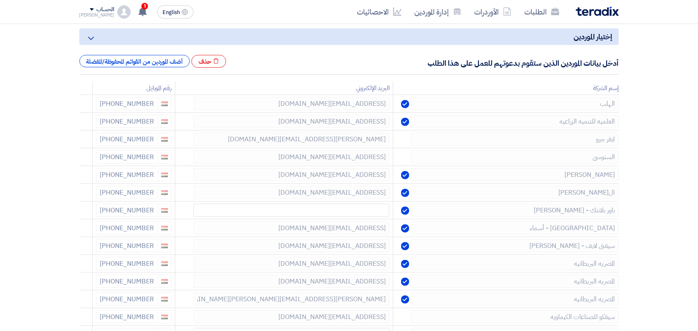
click at [0, 0] on icon at bounding box center [0, 0] width 0 height 0
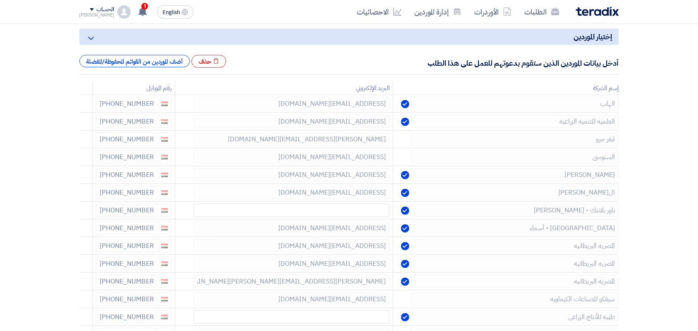
click at [0, 0] on icon at bounding box center [0, 0] width 0 height 0
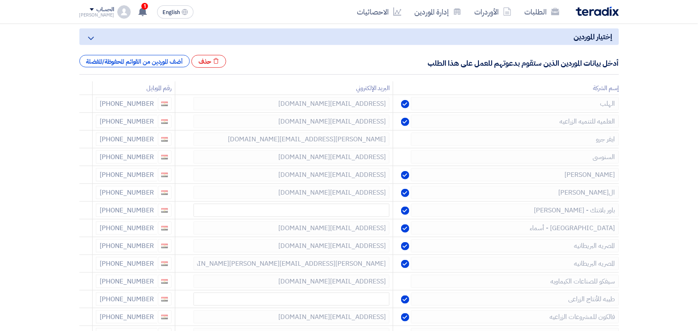
click at [0, 0] on icon at bounding box center [0, 0] width 0 height 0
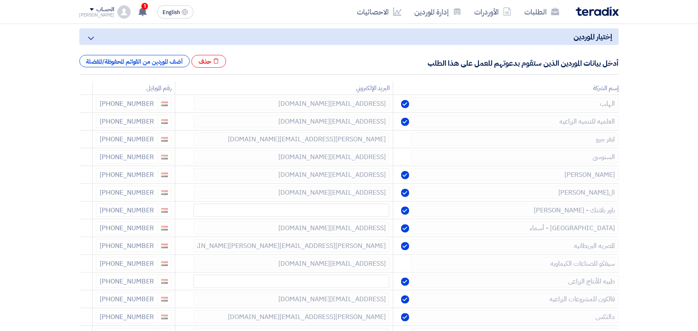
click at [0, 0] on icon at bounding box center [0, 0] width 0 height 0
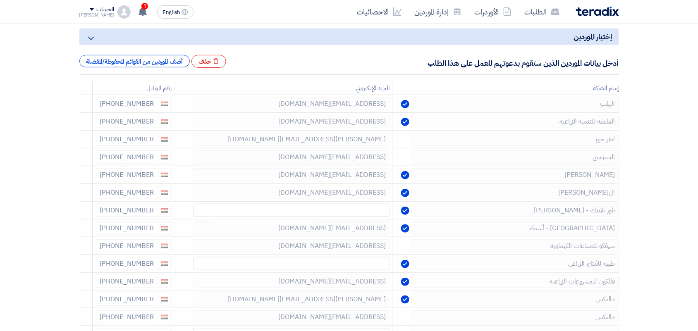
click at [0, 0] on icon at bounding box center [0, 0] width 0 height 0
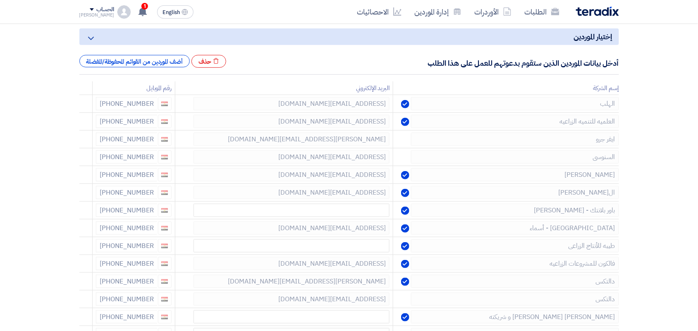
click at [0, 0] on icon at bounding box center [0, 0] width 0 height 0
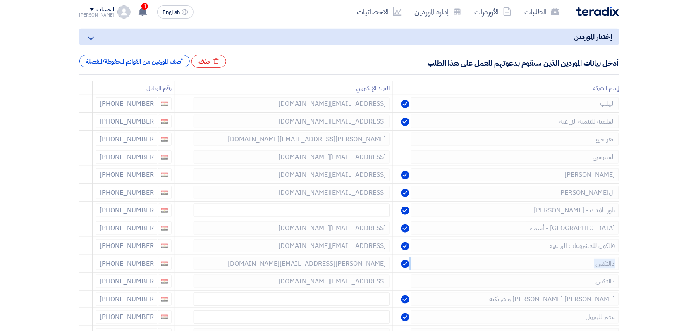
click at [0, 0] on icon at bounding box center [0, 0] width 0 height 0
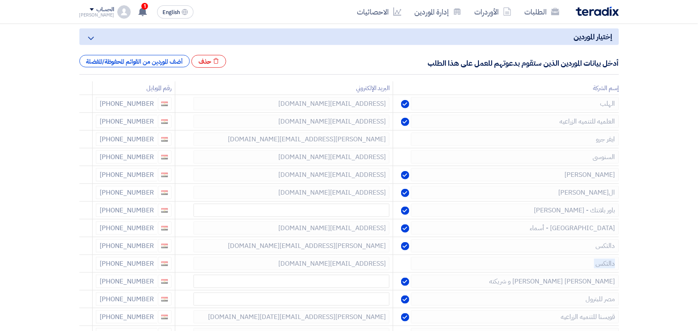
click at [0, 0] on icon at bounding box center [0, 0] width 0 height 0
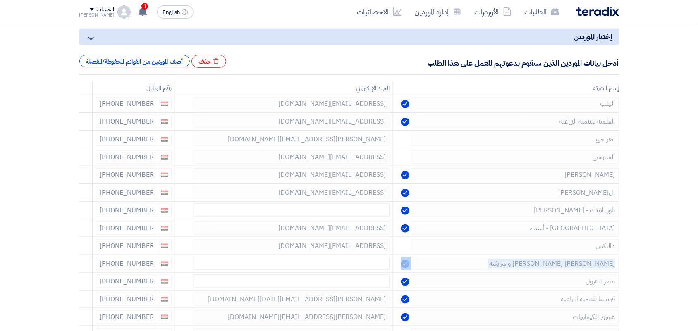
click at [0, 0] on icon at bounding box center [0, 0] width 0 height 0
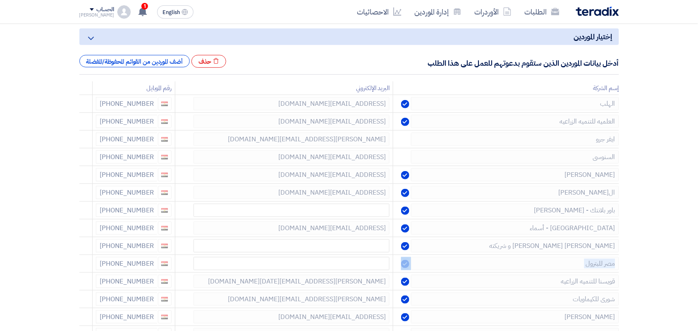
click at [0, 0] on icon at bounding box center [0, 0] width 0 height 0
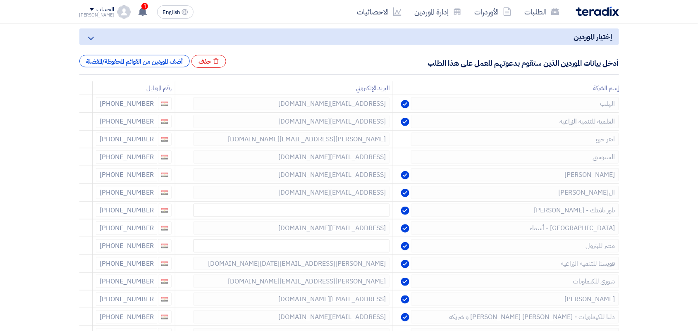
click at [0, 0] on icon at bounding box center [0, 0] width 0 height 0
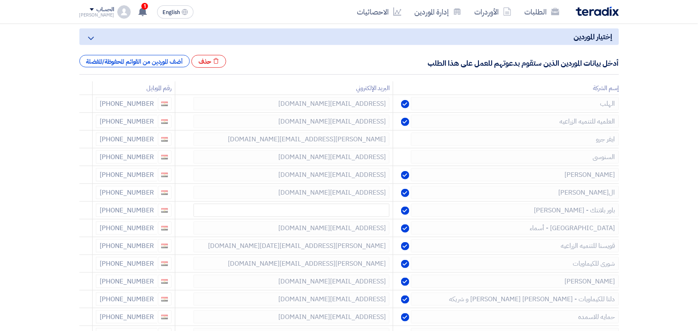
click at [0, 0] on icon at bounding box center [0, 0] width 0 height 0
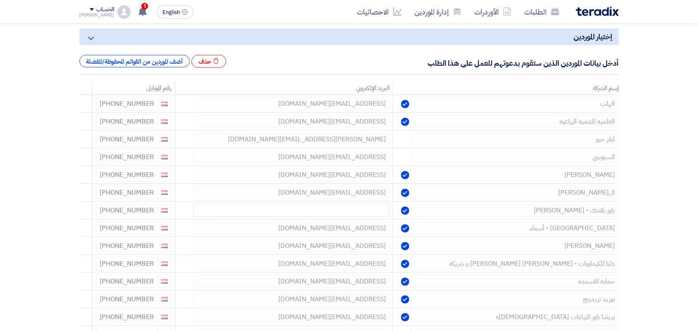
click at [0, 0] on icon at bounding box center [0, 0] width 0 height 0
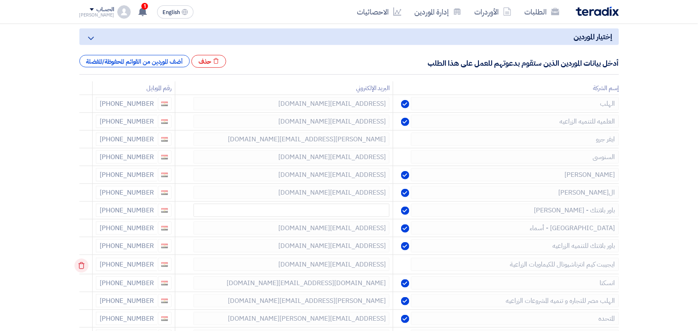
click at [81, 264] on icon at bounding box center [81, 266] width 14 height 14
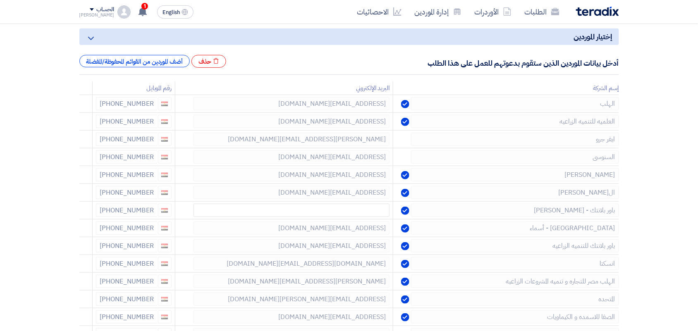
click at [0, 0] on icon at bounding box center [0, 0] width 0 height 0
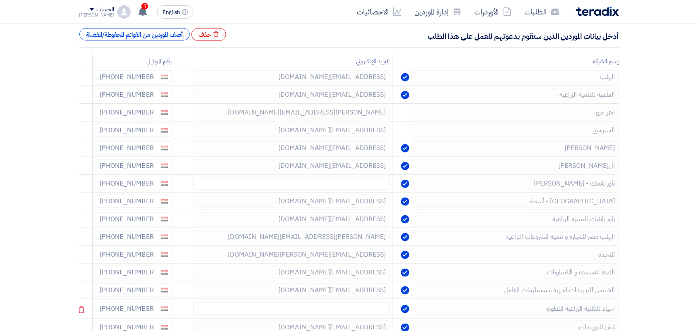
scroll to position [155, 0]
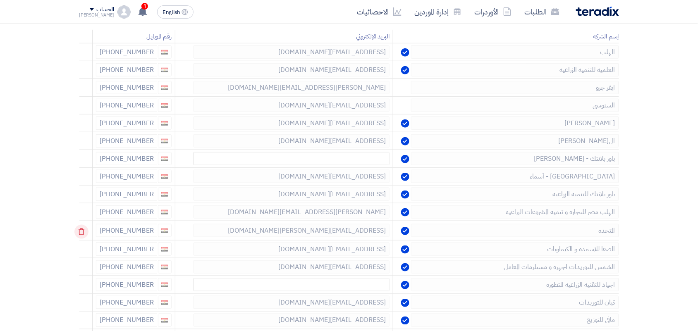
click at [85, 232] on icon at bounding box center [81, 232] width 14 height 14
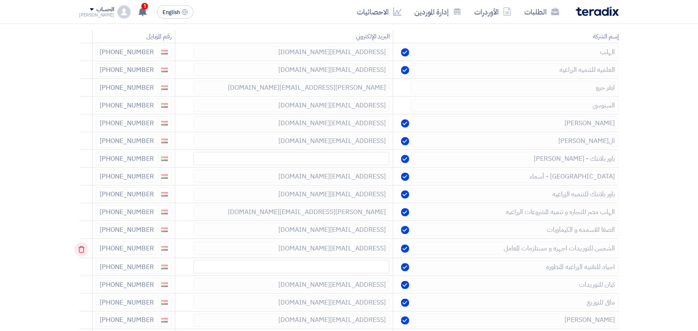
click at [84, 249] on use at bounding box center [81, 250] width 6 height 7
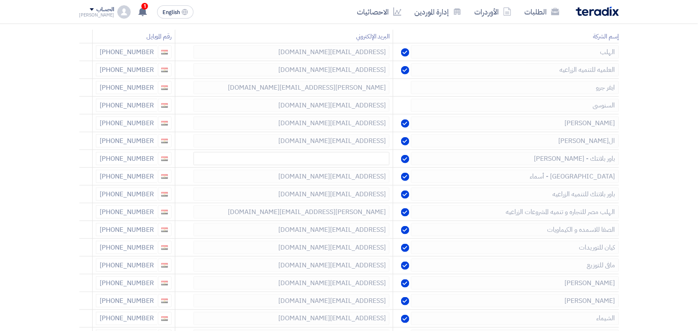
click at [0, 0] on use at bounding box center [0, 0] width 0 height 0
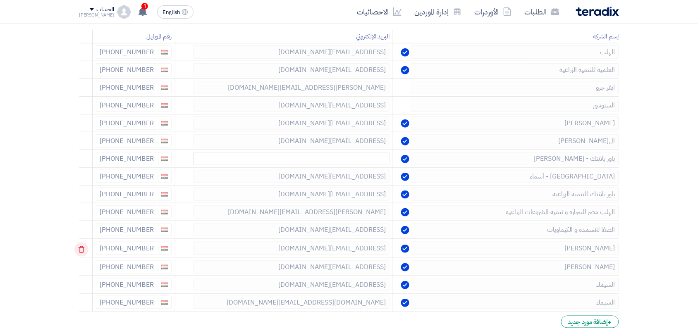
click at [84, 249] on use at bounding box center [81, 250] width 6 height 7
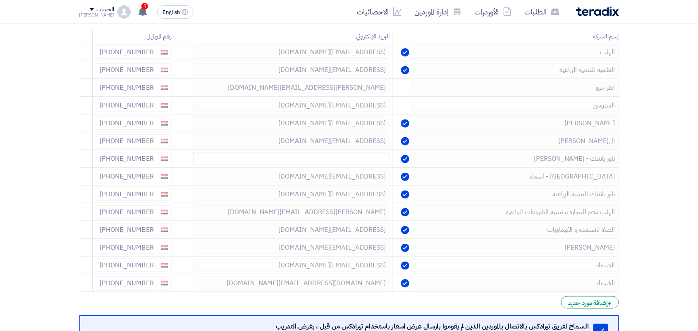
click at [0, 0] on use at bounding box center [0, 0] width 0 height 0
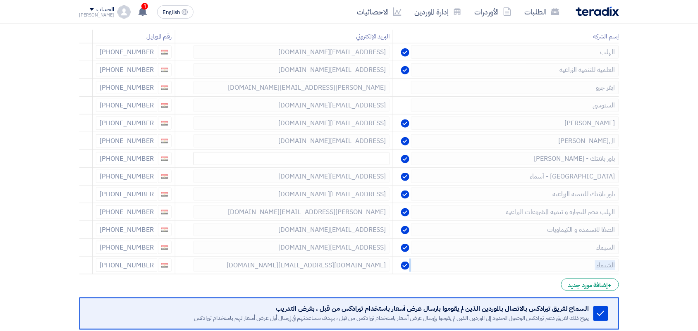
click at [0, 0] on use at bounding box center [0, 0] width 0 height 0
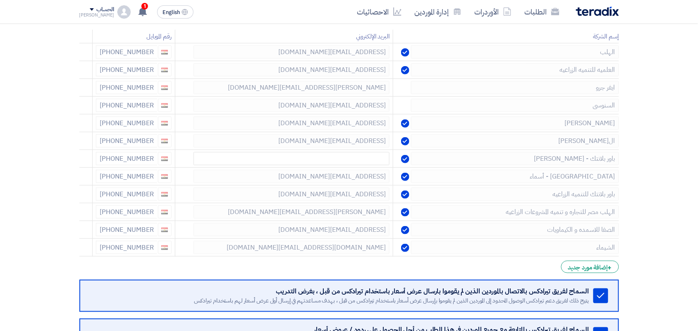
click at [0, 0] on use at bounding box center [0, 0] width 0 height 0
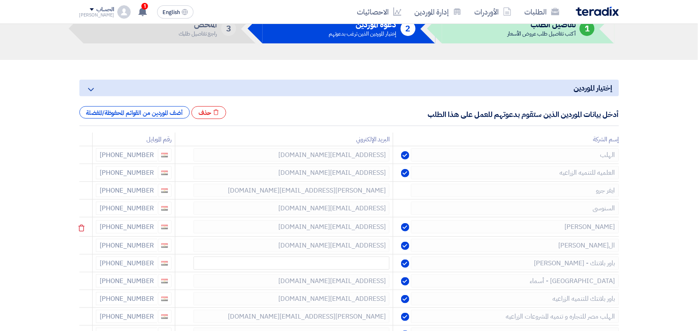
scroll to position [207, 0]
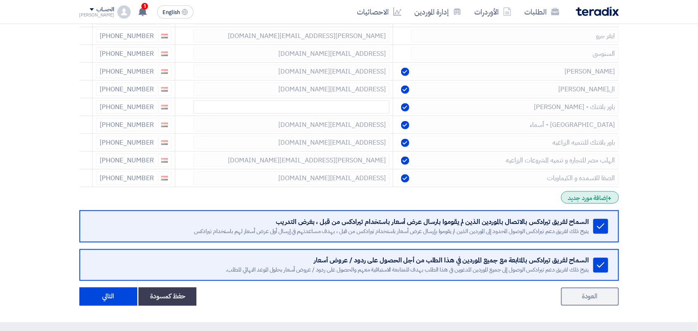
click at [580, 203] on div "+ إضافة مورد جديد" at bounding box center [590, 198] width 58 height 12
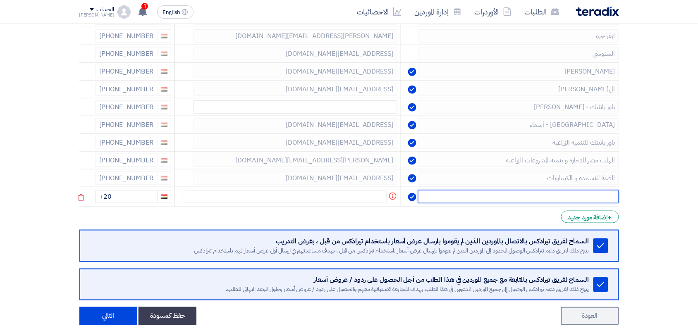
click at [585, 196] on input "text" at bounding box center [518, 196] width 201 height 13
type input "طيبه"
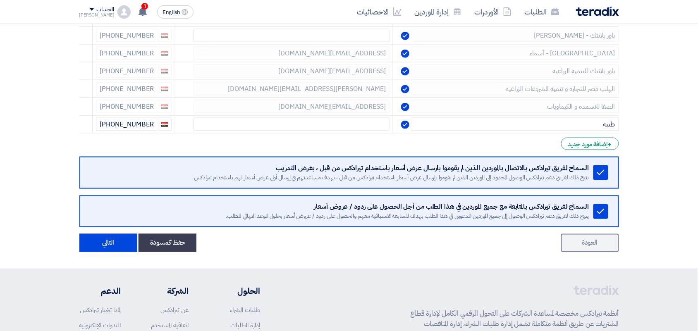
scroll to position [310, 0]
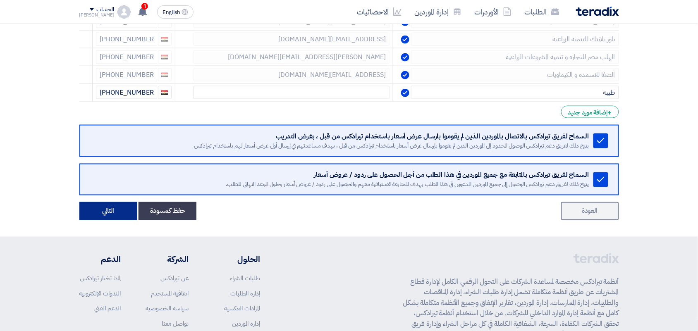
click at [99, 210] on button "التالي" at bounding box center [108, 211] width 58 height 18
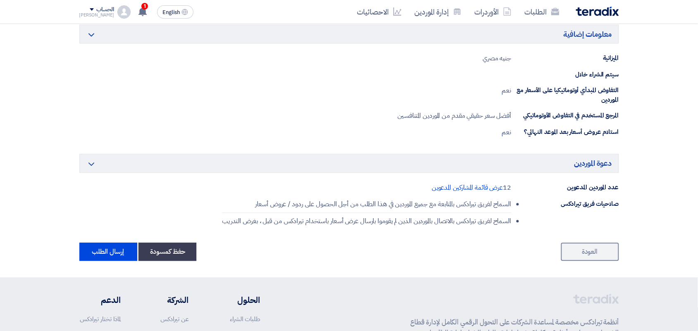
scroll to position [566, 0]
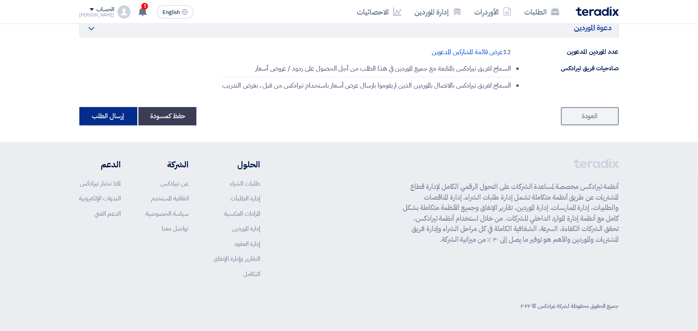
click at [108, 120] on button "إرسال الطلب" at bounding box center [108, 116] width 58 height 18
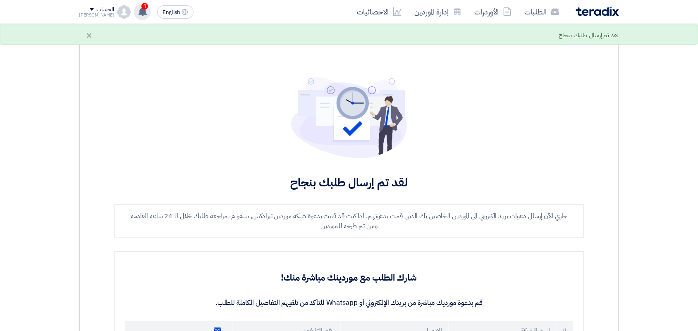
click at [141, 3] on span "1" at bounding box center [144, 6] width 7 height 7
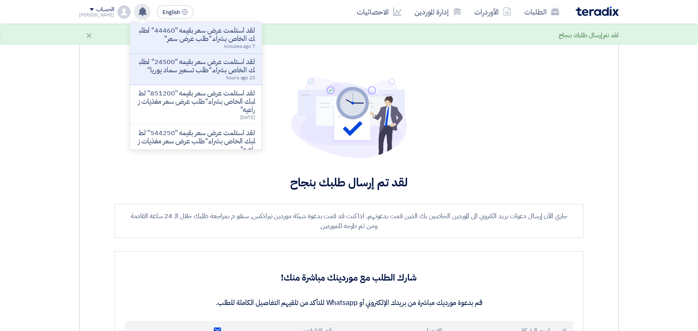
click at [204, 34] on p "لقد استلمت عرض سعر بقيمه "44460" لطلبك الخاص بشراء."طلب عرض سعر"" at bounding box center [196, 34] width 118 height 17
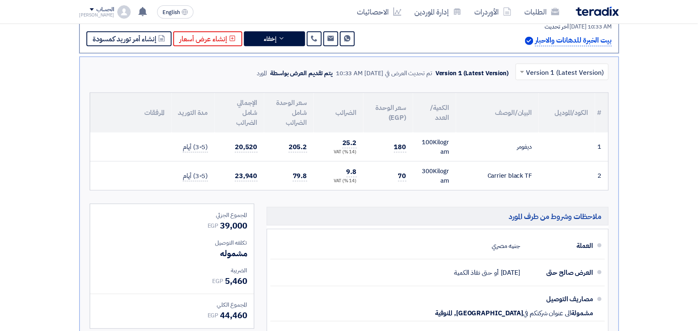
scroll to position [174, 0]
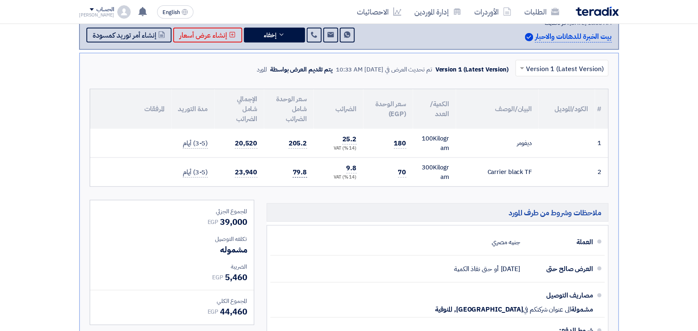
click at [299, 172] on span "79.8" at bounding box center [300, 173] width 14 height 10
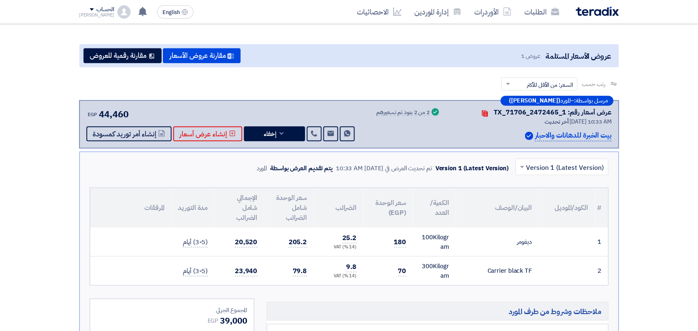
scroll to position [71, 0]
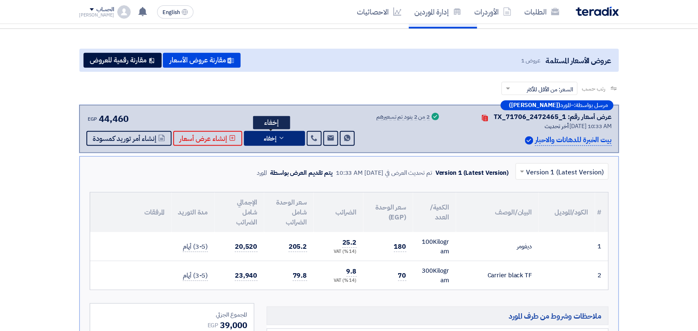
click at [280, 135] on icon at bounding box center [281, 138] width 7 height 7
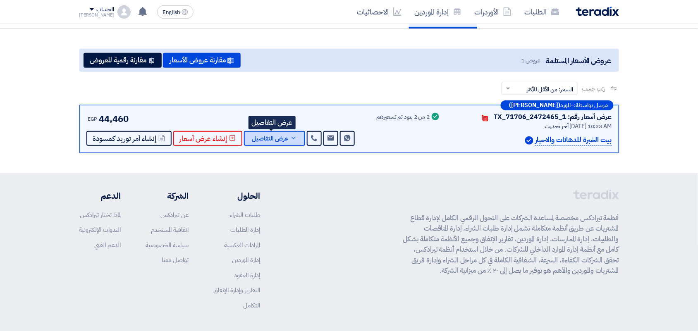
click at [272, 144] on button "عرض التفاصيل" at bounding box center [274, 138] width 61 height 15
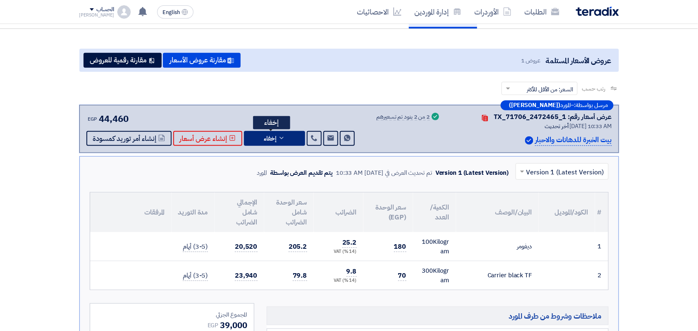
click at [272, 144] on button "إخفاء" at bounding box center [274, 138] width 61 height 15
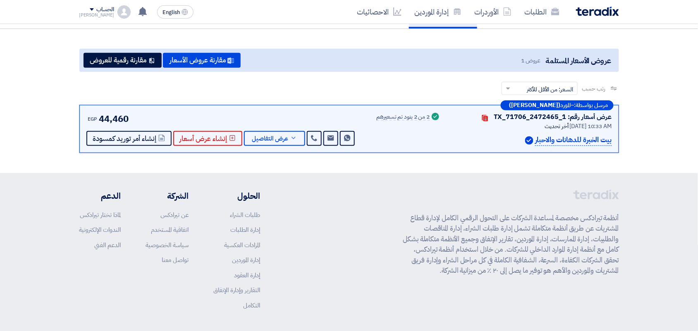
click at [598, 17] on div "الطلبات الأوردرات إدارة الموردين الاحصائيات" at bounding box center [457, 11] width 324 height 19
click at [597, 12] on img at bounding box center [597, 12] width 43 height 10
